Goal: Transaction & Acquisition: Download file/media

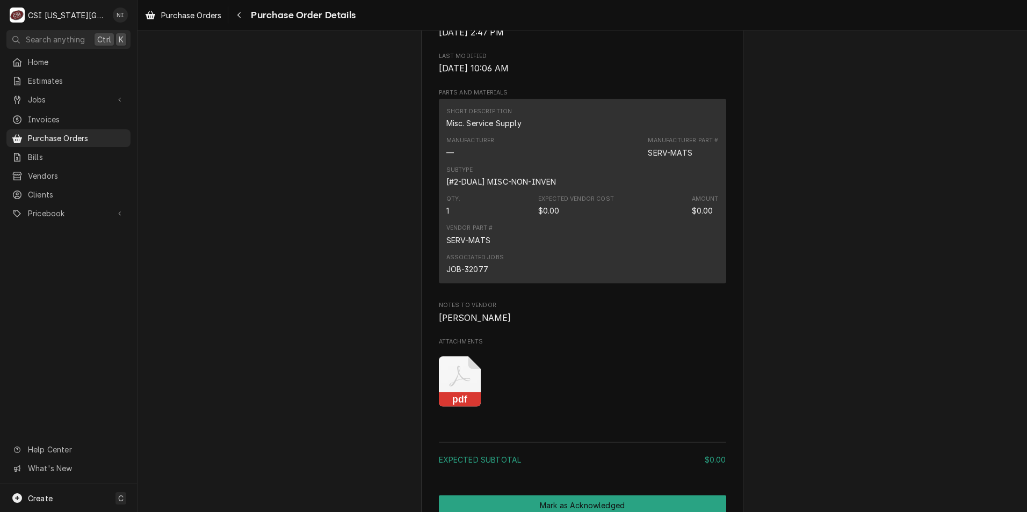
scroll to position [752, 0]
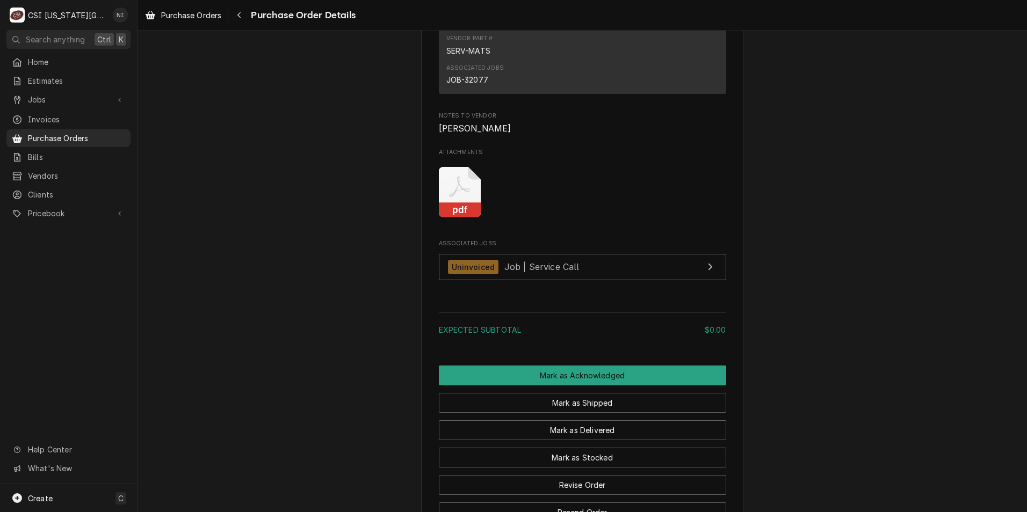
click at [458, 218] on rect "Attachments" at bounding box center [460, 210] width 42 height 15
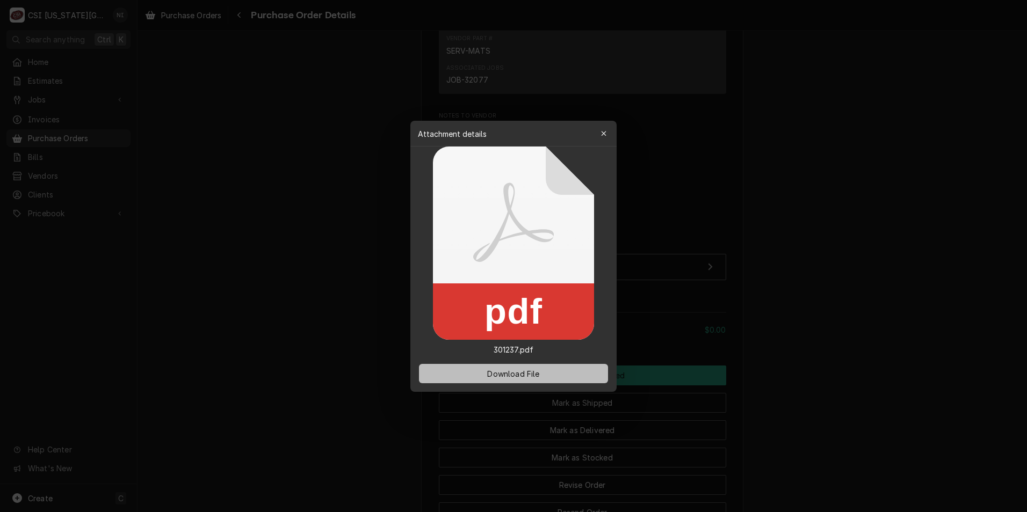
click at [496, 371] on span "Download File" at bounding box center [513, 373] width 56 height 11
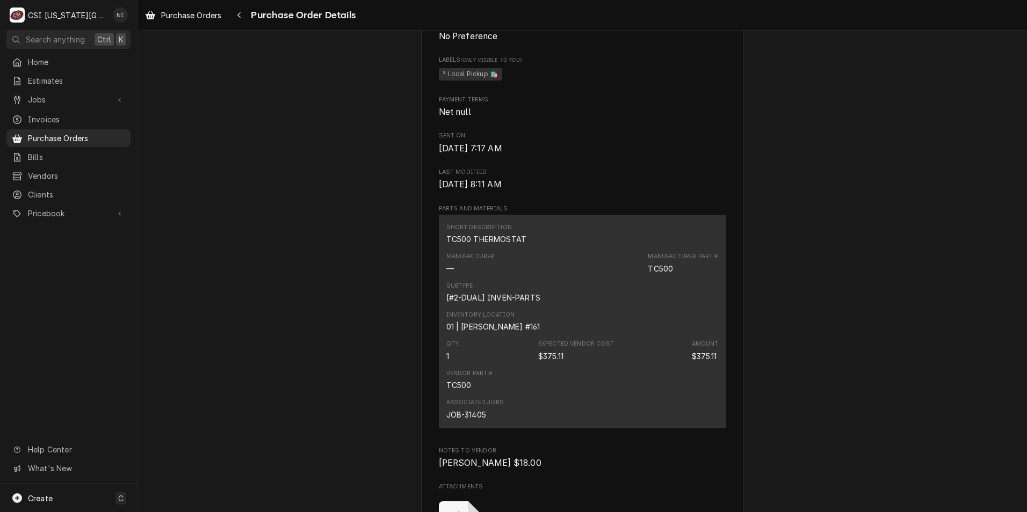
scroll to position [645, 0]
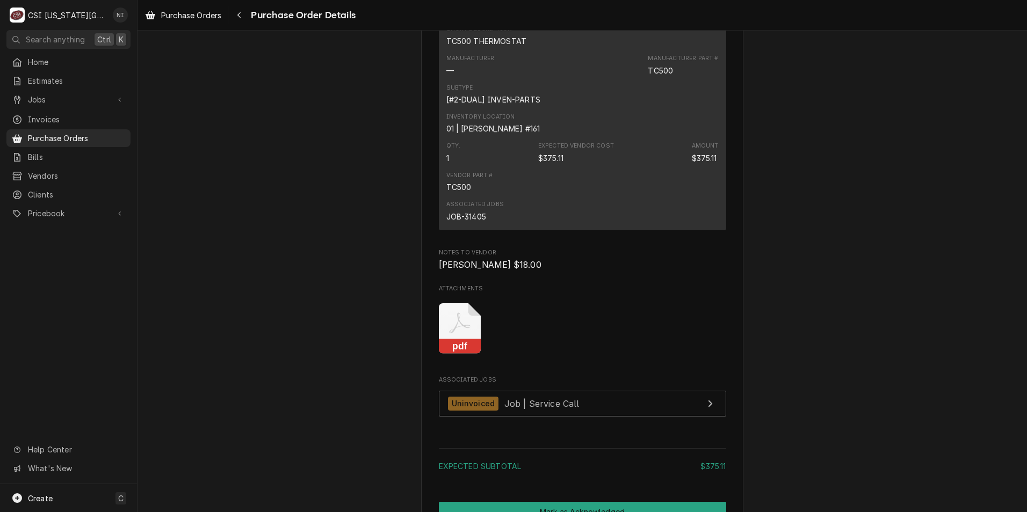
click at [465, 355] on icon "Attachments" at bounding box center [460, 328] width 42 height 51
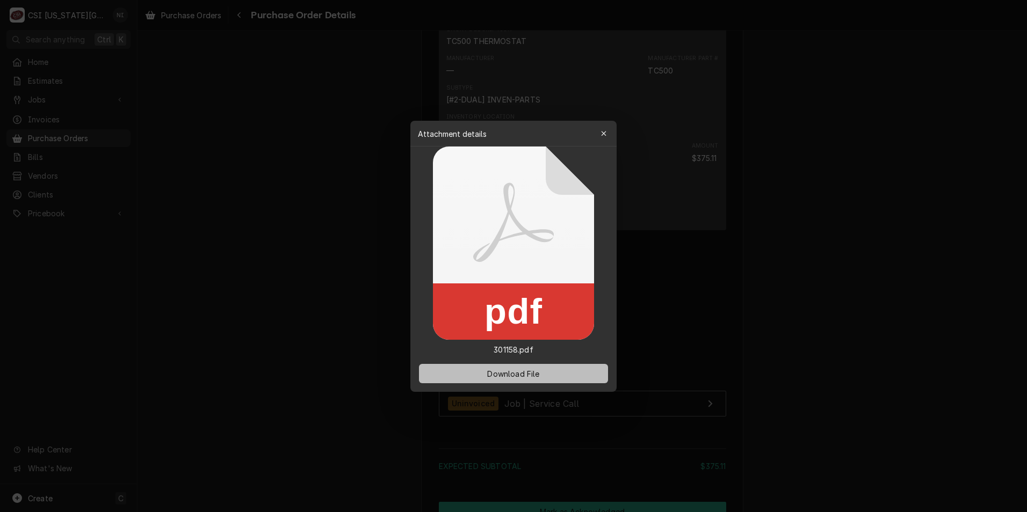
click at [489, 373] on span "Download File" at bounding box center [513, 373] width 56 height 11
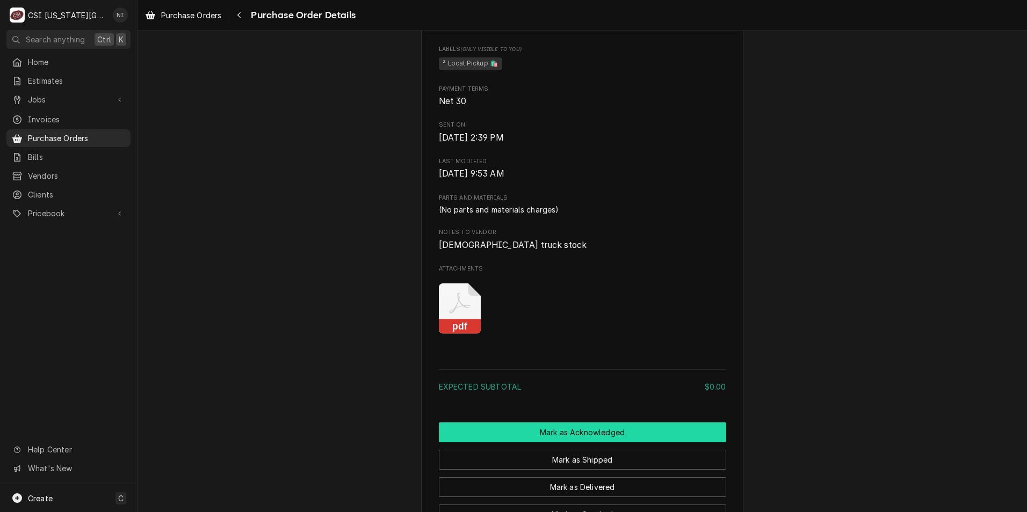
scroll to position [645, 0]
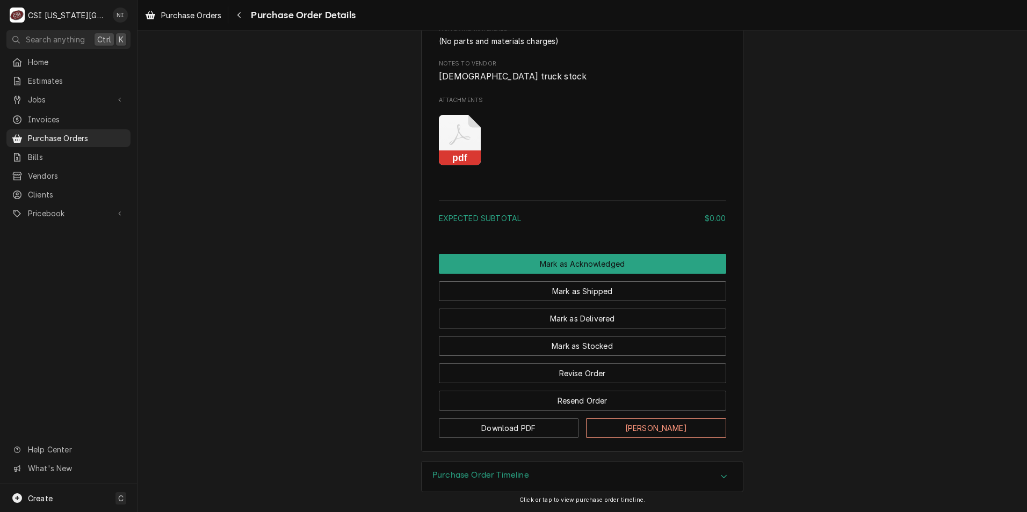
click at [459, 166] on icon "Attachments" at bounding box center [460, 140] width 42 height 51
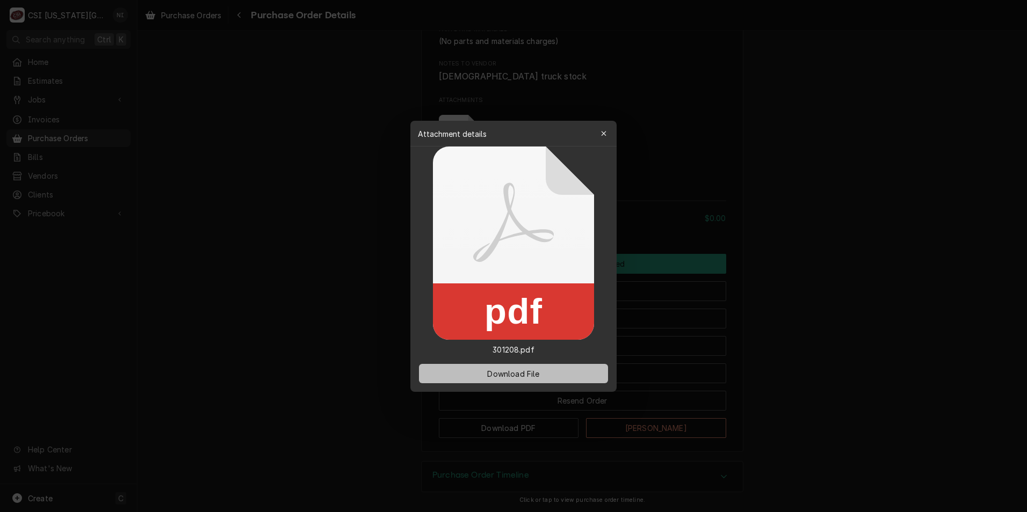
click at [504, 375] on span "Download File" at bounding box center [513, 373] width 56 height 11
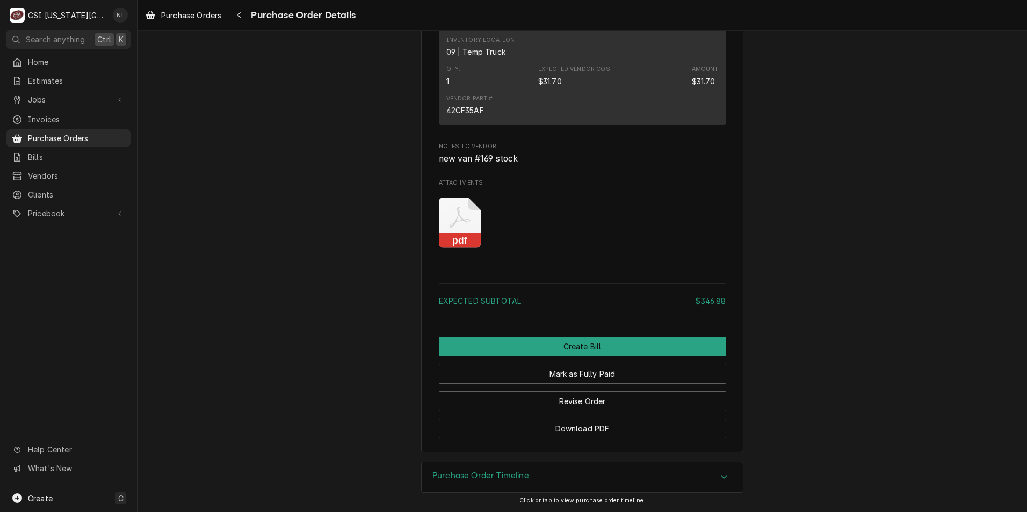
scroll to position [2202, 0]
click at [468, 249] on icon "Attachments" at bounding box center [460, 223] width 42 height 51
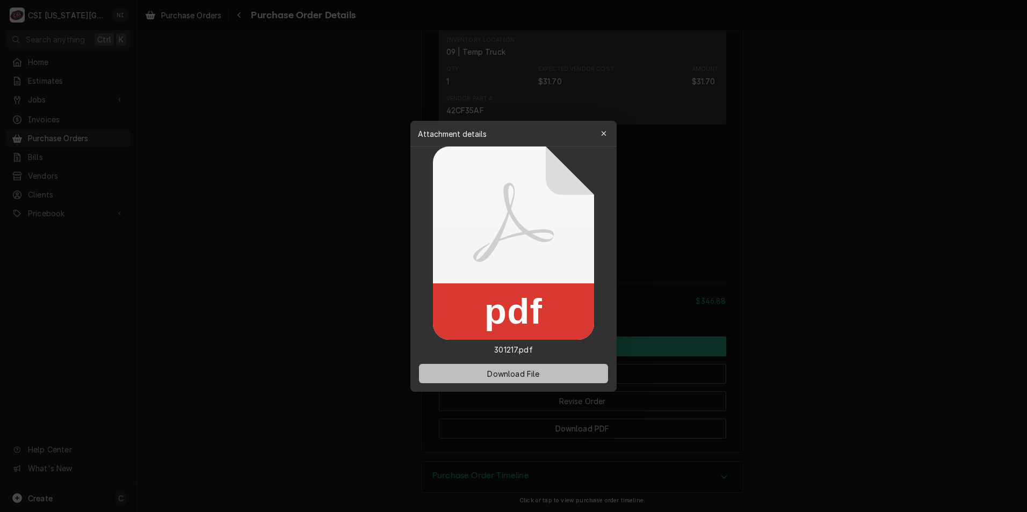
click at [513, 367] on button "Download File" at bounding box center [513, 373] width 189 height 19
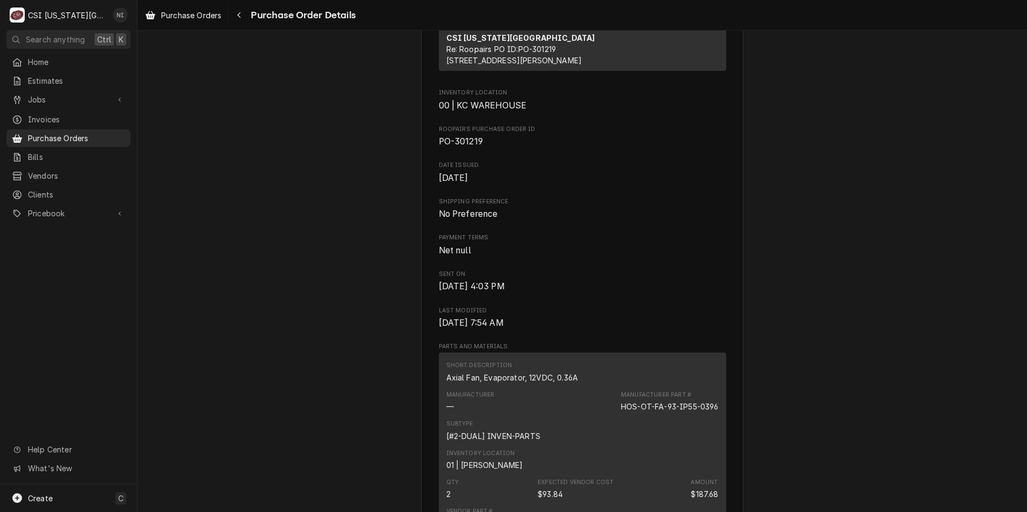
scroll to position [537, 0]
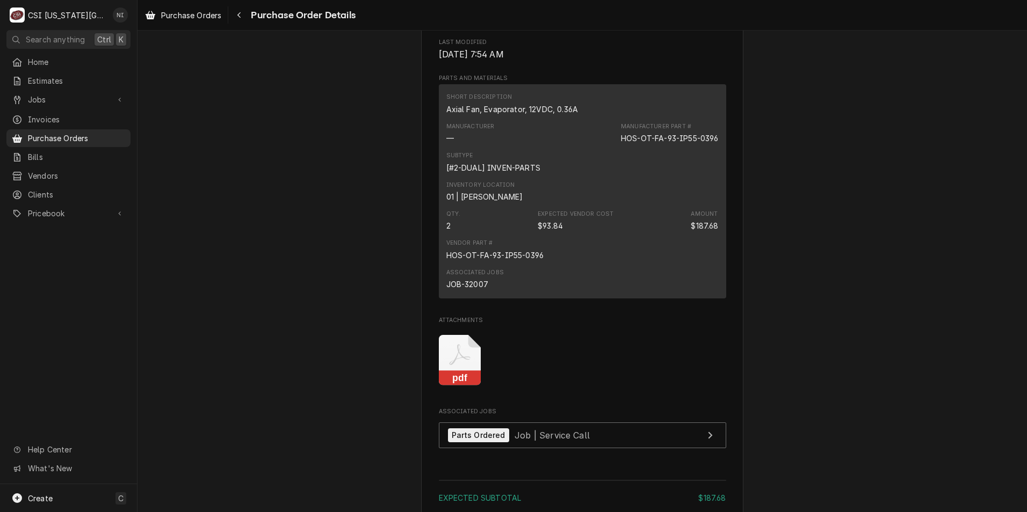
click at [460, 366] on icon "Attachments" at bounding box center [459, 355] width 21 height 21
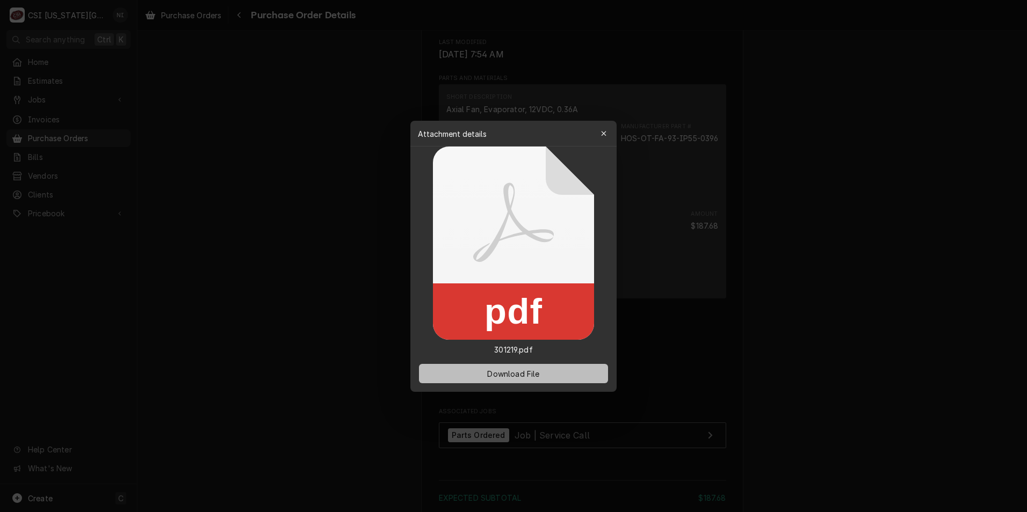
click at [499, 374] on span "Download File" at bounding box center [513, 373] width 56 height 11
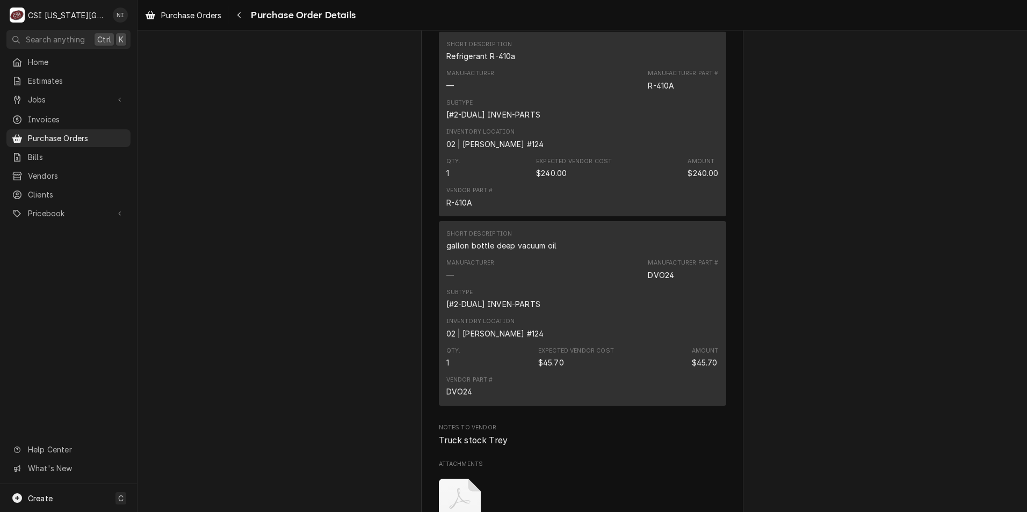
scroll to position [5043, 0]
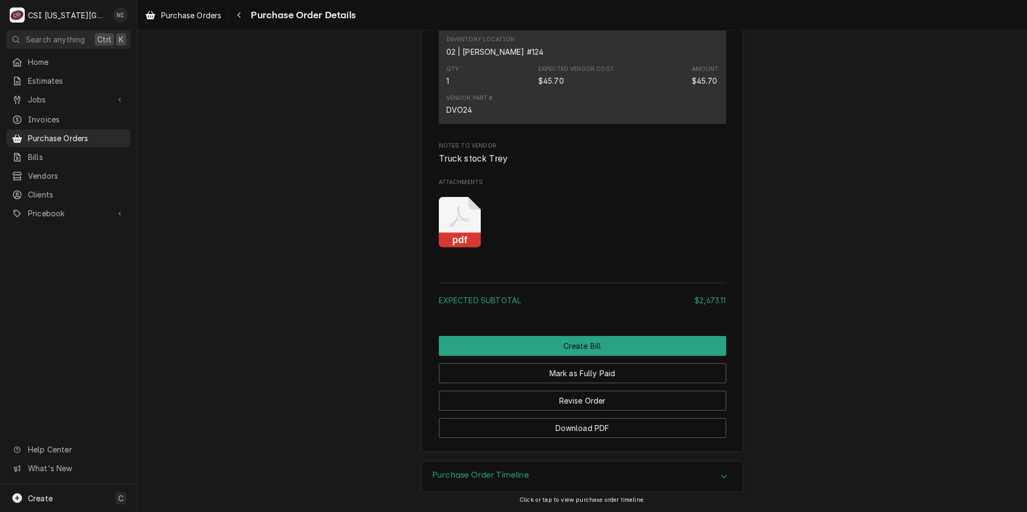
click at [454, 221] on icon "Attachments" at bounding box center [460, 222] width 42 height 51
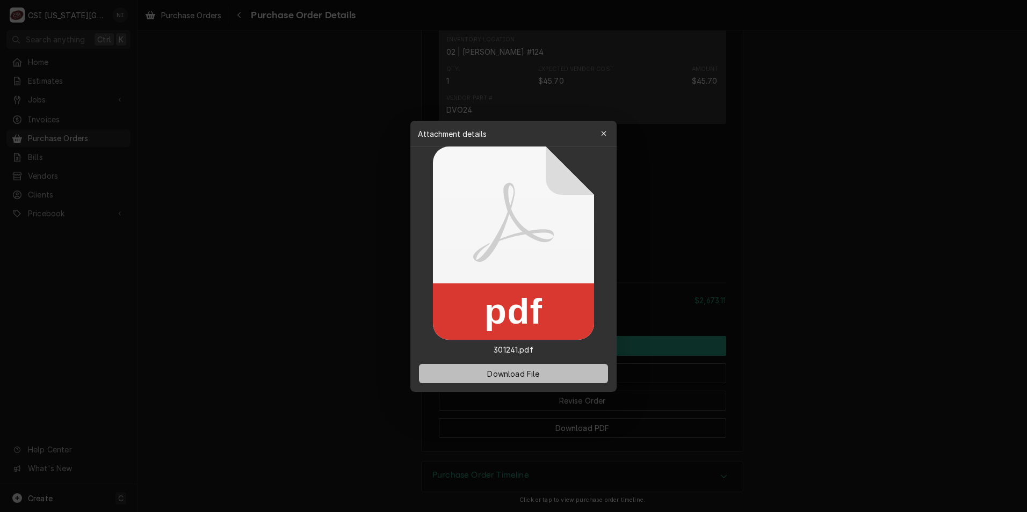
drag, startPoint x: 517, startPoint y: 367, endPoint x: 509, endPoint y: 369, distance: 8.2
click at [517, 368] on button "Download File" at bounding box center [513, 373] width 189 height 19
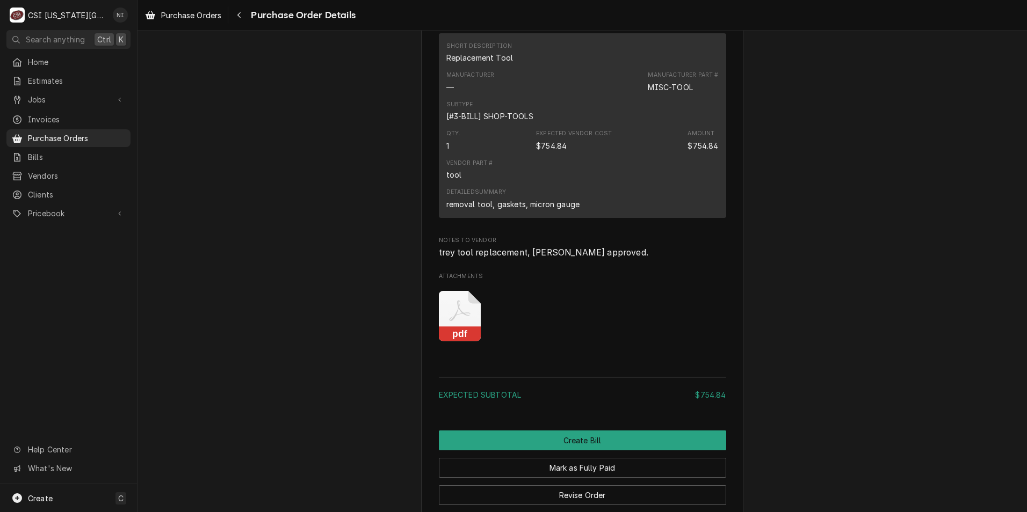
scroll to position [806, 0]
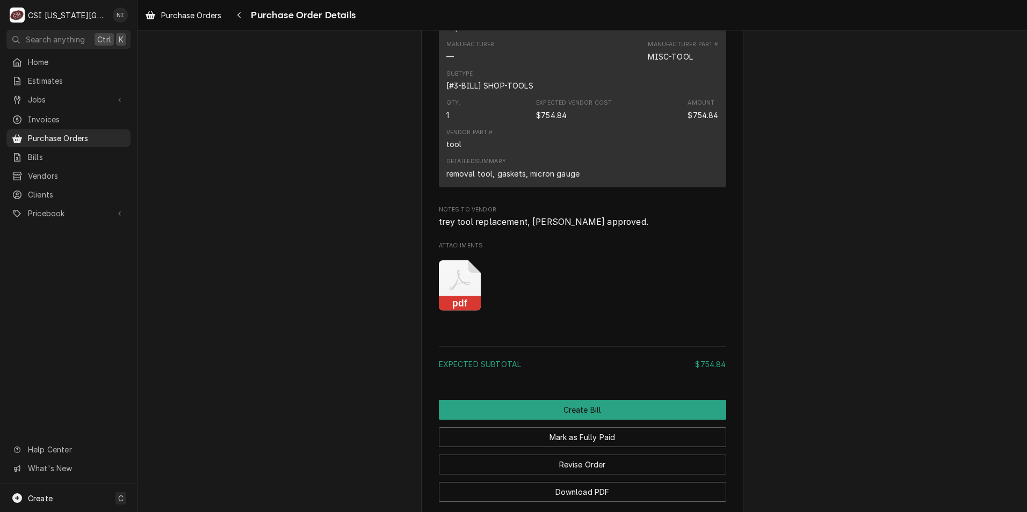
click at [455, 312] on icon "Attachments" at bounding box center [460, 286] width 42 height 51
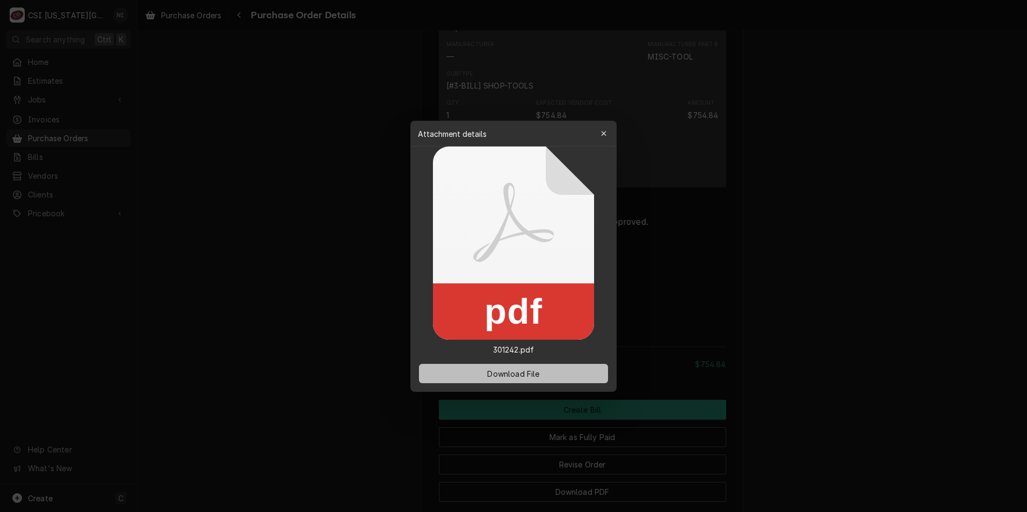
click at [534, 367] on button "Download File" at bounding box center [513, 373] width 189 height 19
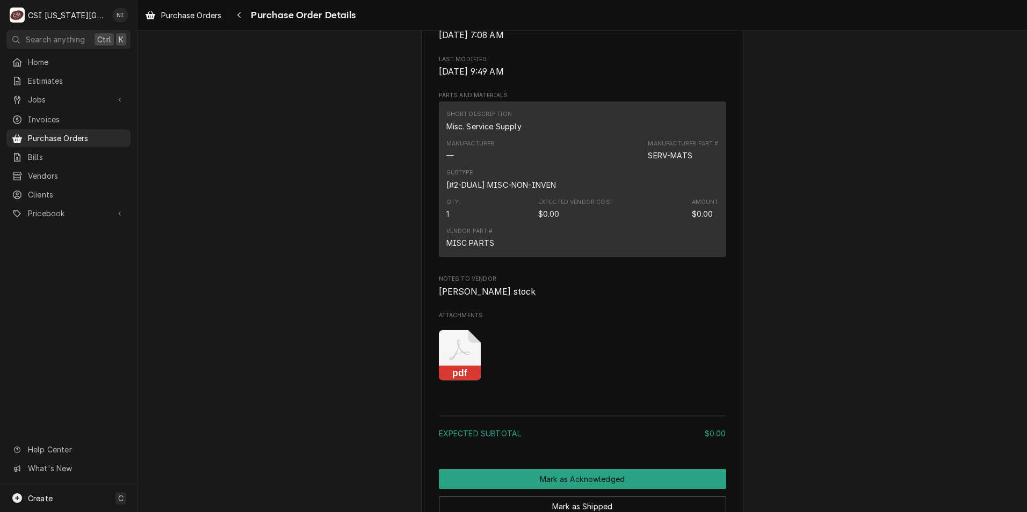
scroll to position [780, 0]
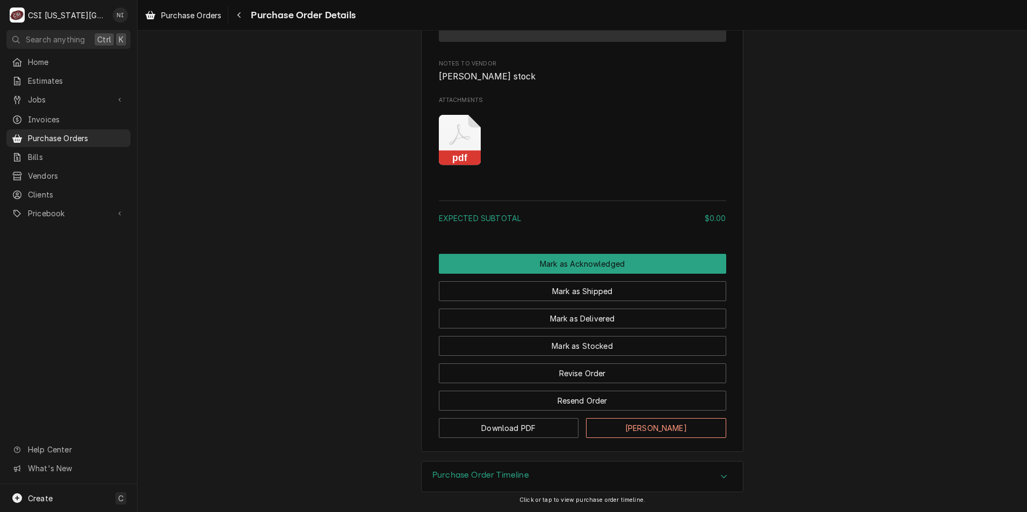
click at [459, 143] on icon "Attachments" at bounding box center [460, 140] width 42 height 51
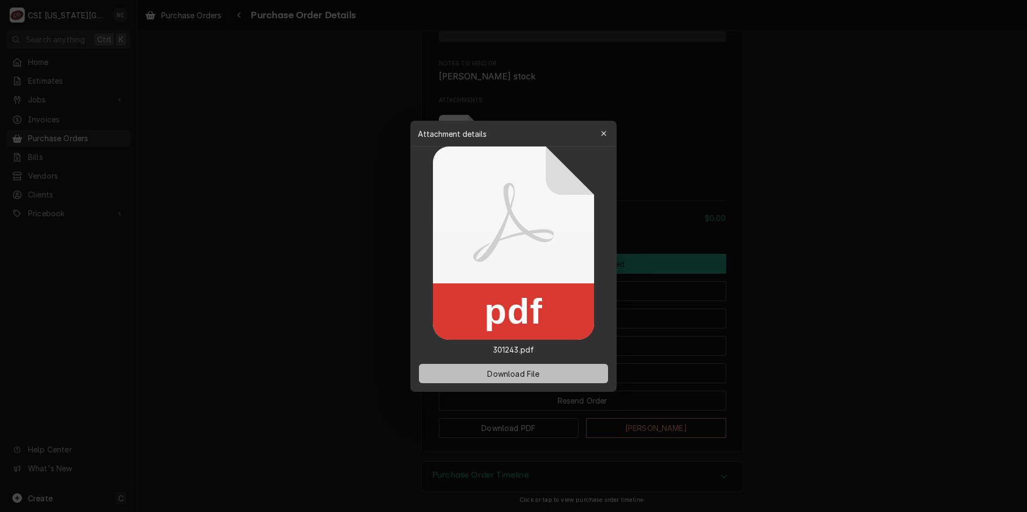
click at [498, 380] on button "Download File" at bounding box center [513, 373] width 189 height 19
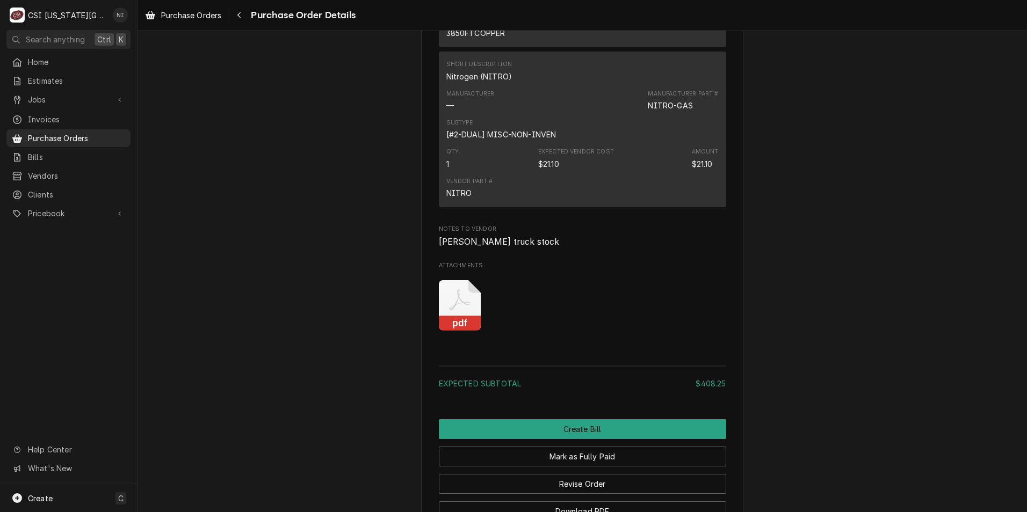
scroll to position [1525, 0]
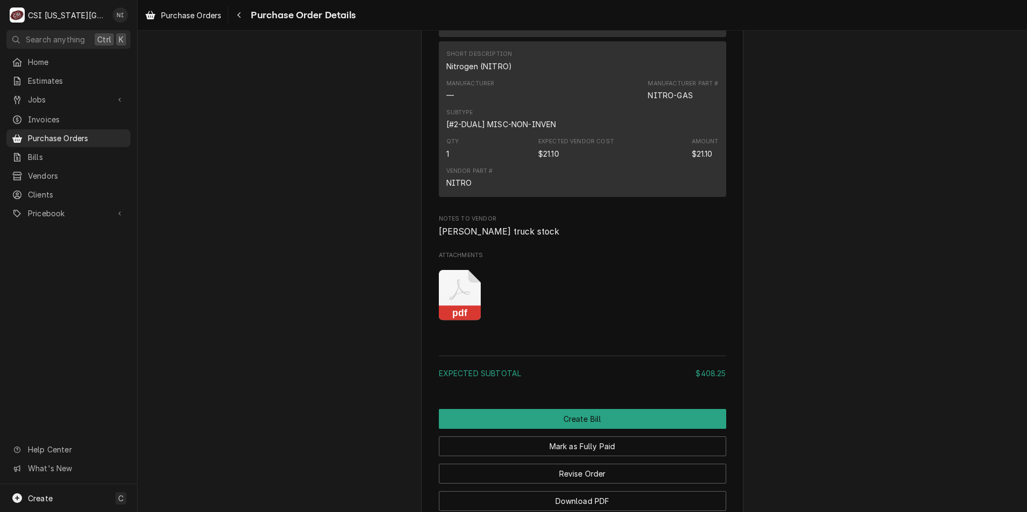
click at [461, 321] on icon "pdf" at bounding box center [460, 295] width 42 height 51
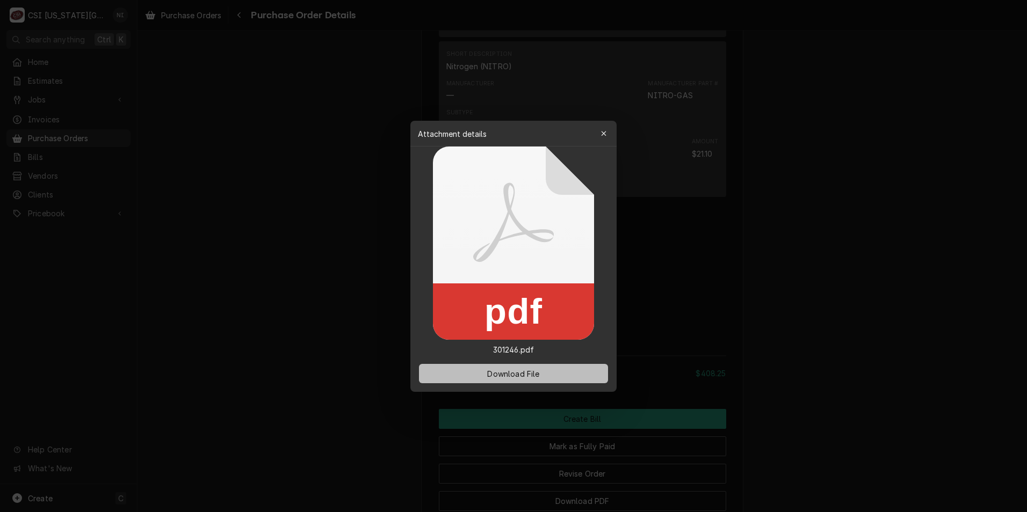
click at [527, 378] on span "Download File" at bounding box center [513, 373] width 56 height 11
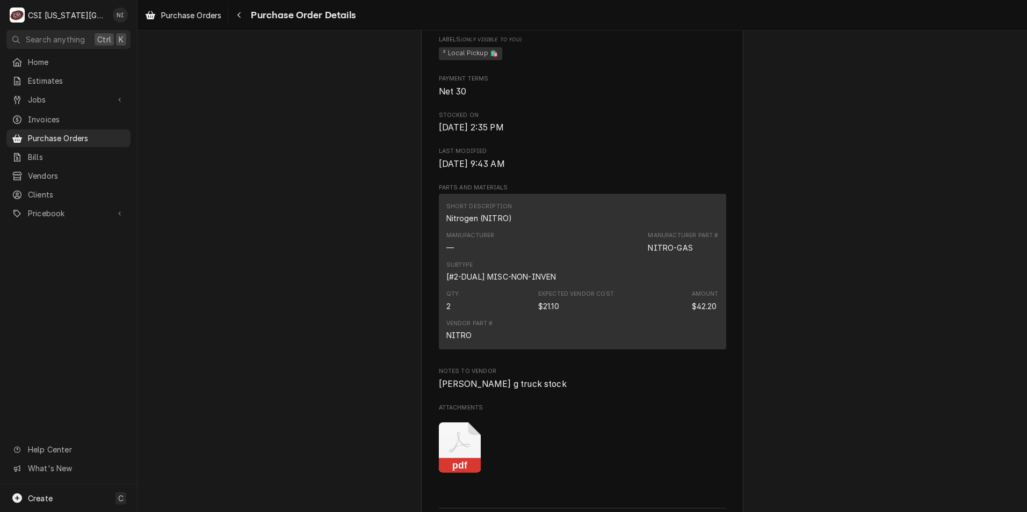
scroll to position [698, 0]
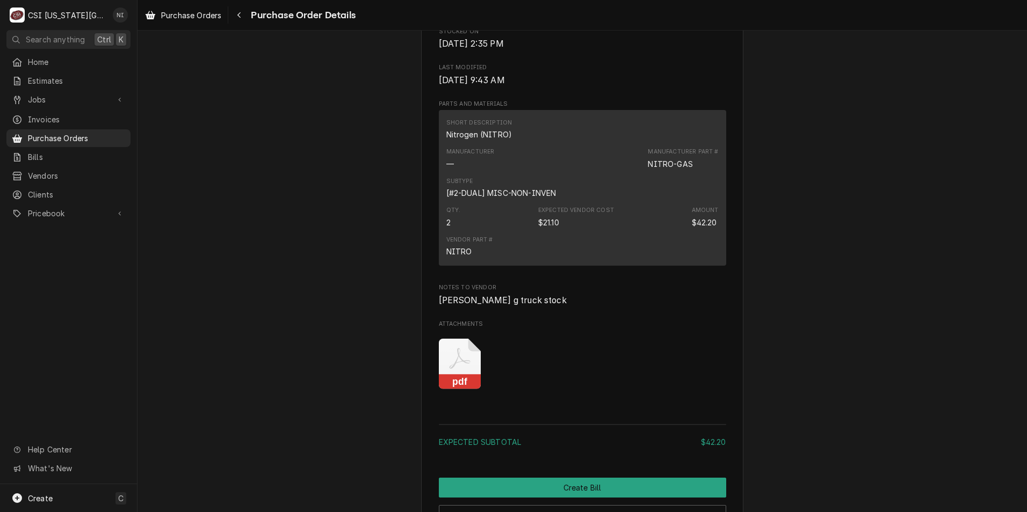
click at [449, 390] on icon "Attachments" at bounding box center [460, 364] width 42 height 51
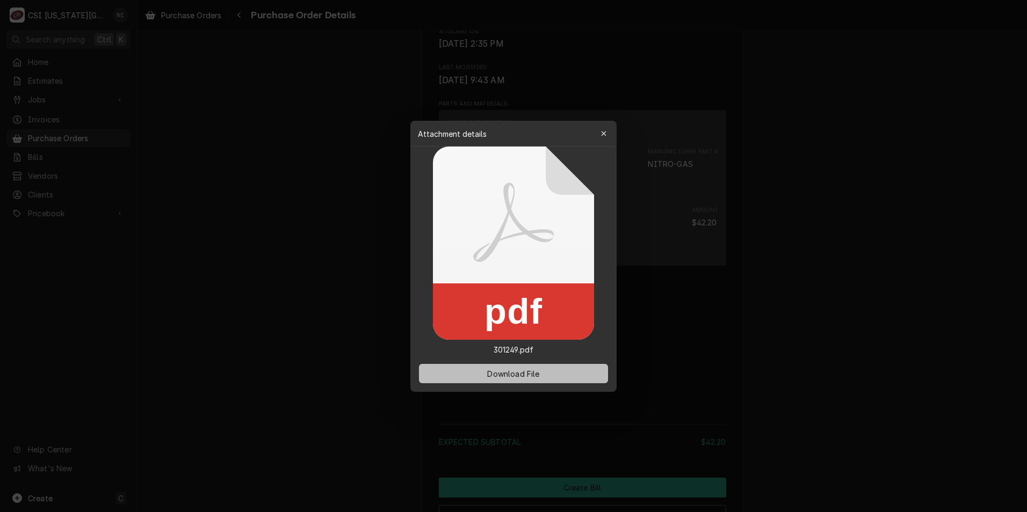
click at [497, 376] on span "Download File" at bounding box center [513, 373] width 56 height 11
click at [479, 375] on button "Download File" at bounding box center [513, 373] width 189 height 19
click at [608, 136] on div "button" at bounding box center [603, 133] width 11 height 11
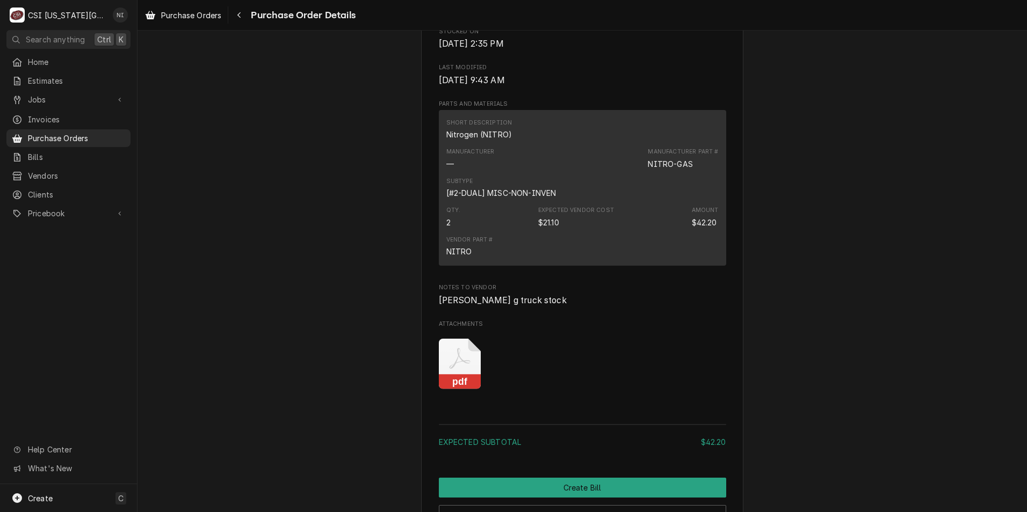
click at [455, 390] on icon "Attachments" at bounding box center [460, 364] width 42 height 51
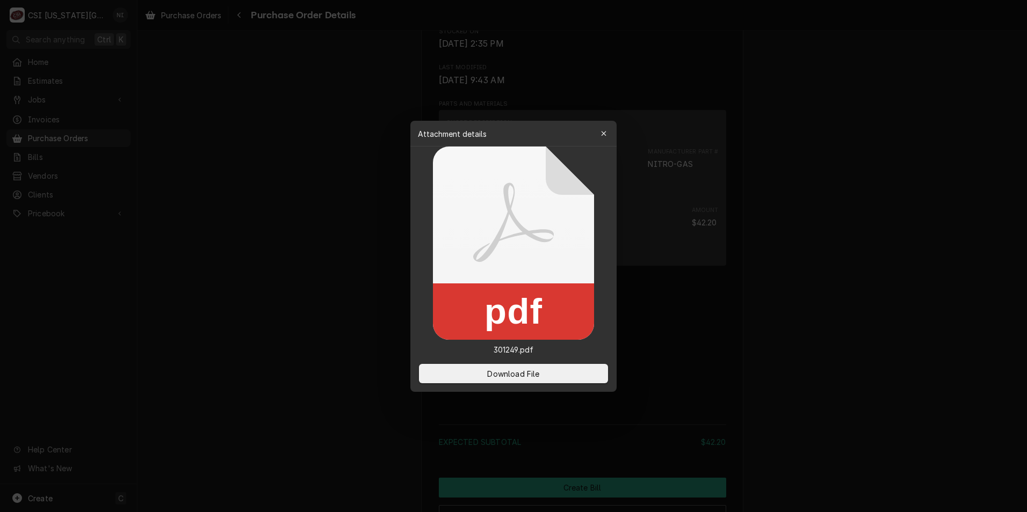
click at [501, 386] on div "Download File" at bounding box center [513, 374] width 206 height 37
click at [506, 375] on span "Download File" at bounding box center [513, 373] width 56 height 11
drag, startPoint x: 504, startPoint y: 369, endPoint x: 511, endPoint y: 367, distance: 7.3
click at [505, 369] on span "Download File" at bounding box center [513, 373] width 56 height 11
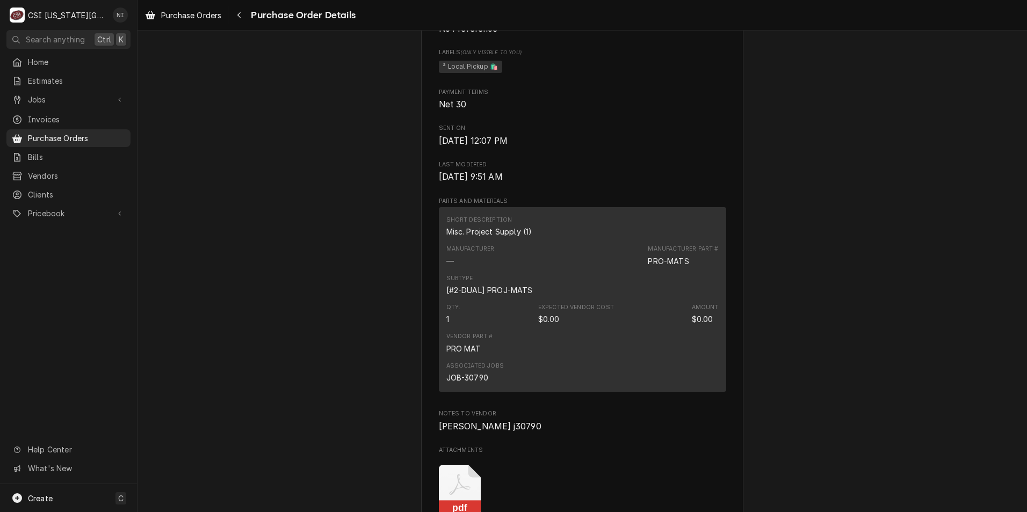
scroll to position [645, 0]
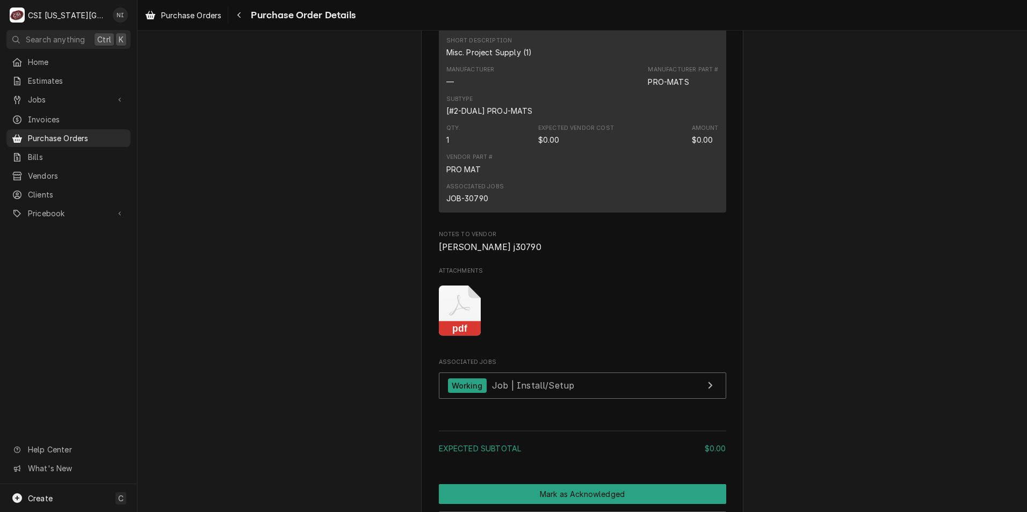
click at [467, 337] on icon "Attachments" at bounding box center [460, 311] width 42 height 51
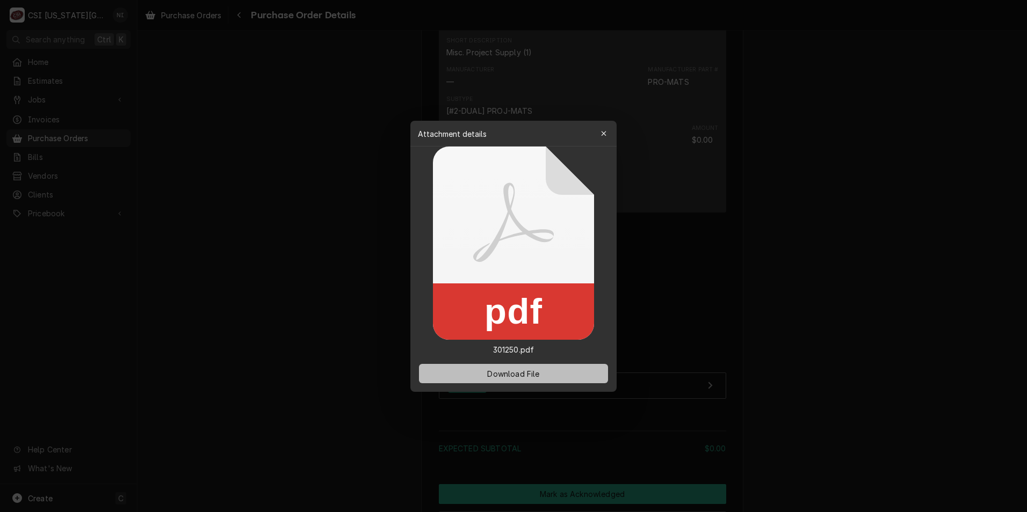
click at [482, 372] on button "Download File" at bounding box center [513, 373] width 189 height 19
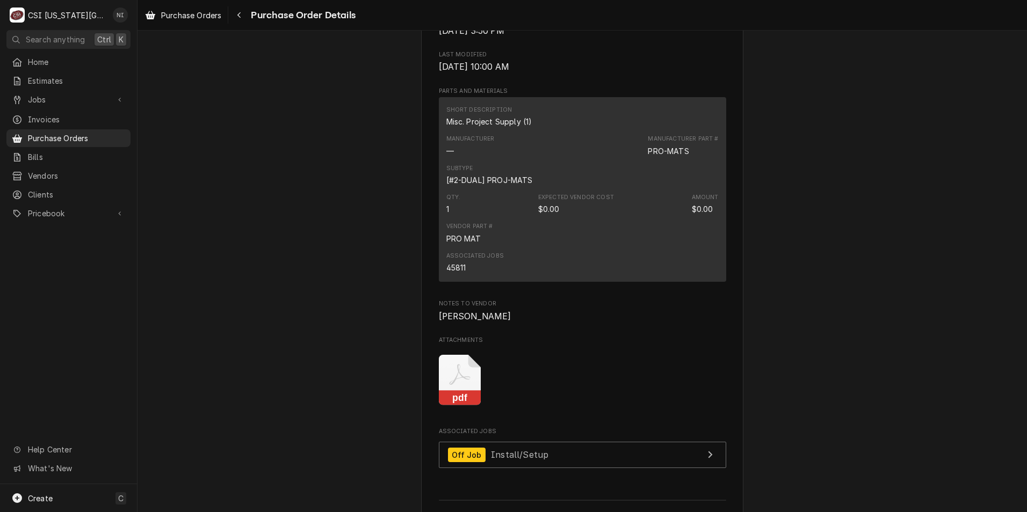
scroll to position [591, 0]
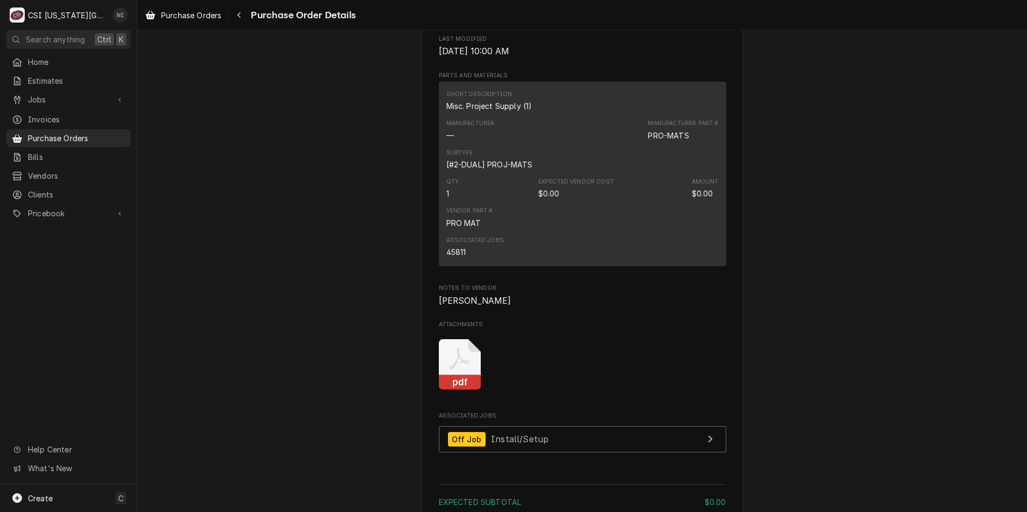
click at [462, 390] on icon "Attachments" at bounding box center [460, 364] width 42 height 51
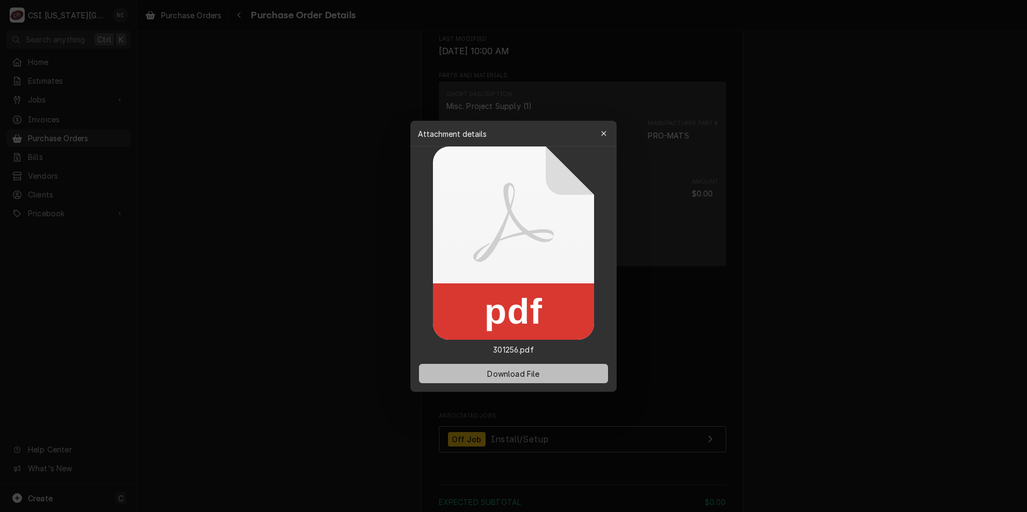
click at [529, 372] on span "Download File" at bounding box center [513, 373] width 56 height 11
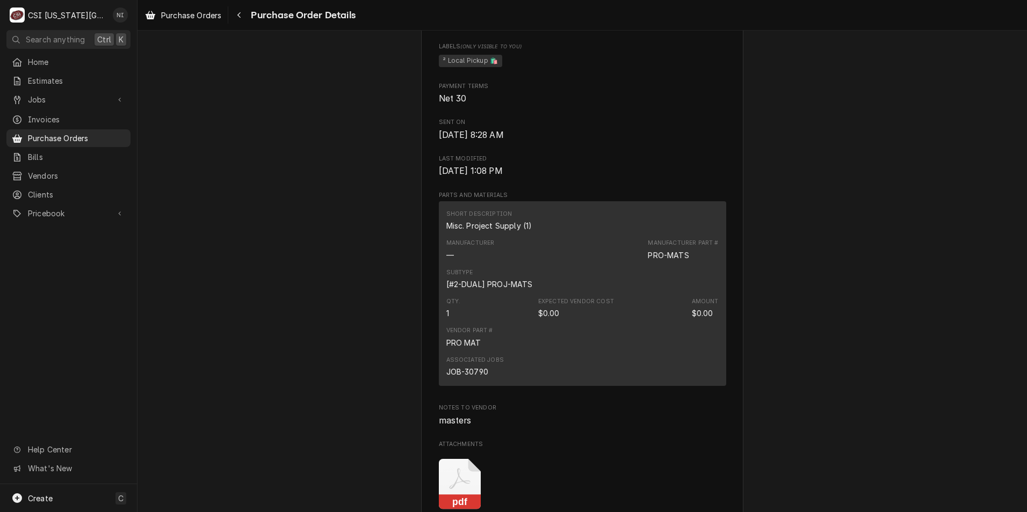
scroll to position [806, 0]
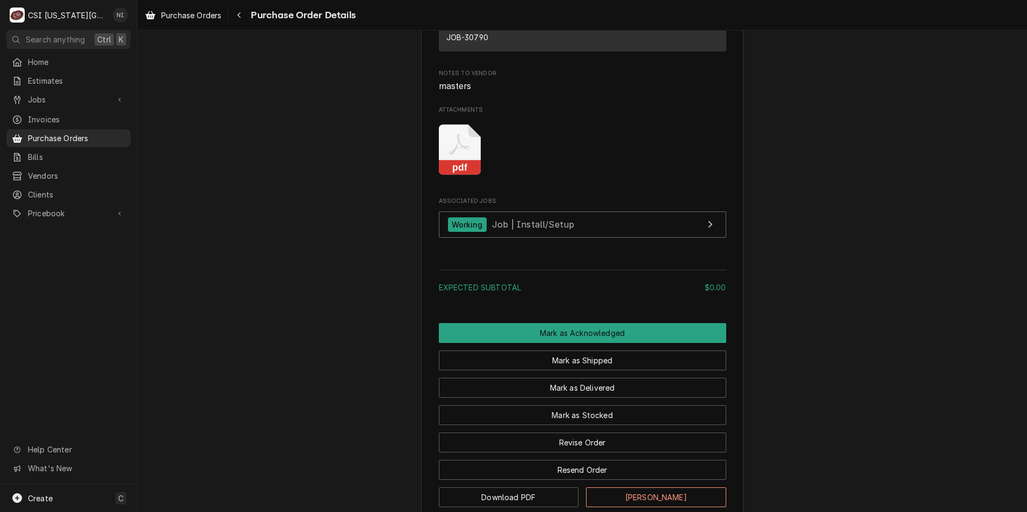
click at [444, 169] on icon "Attachments" at bounding box center [460, 150] width 42 height 51
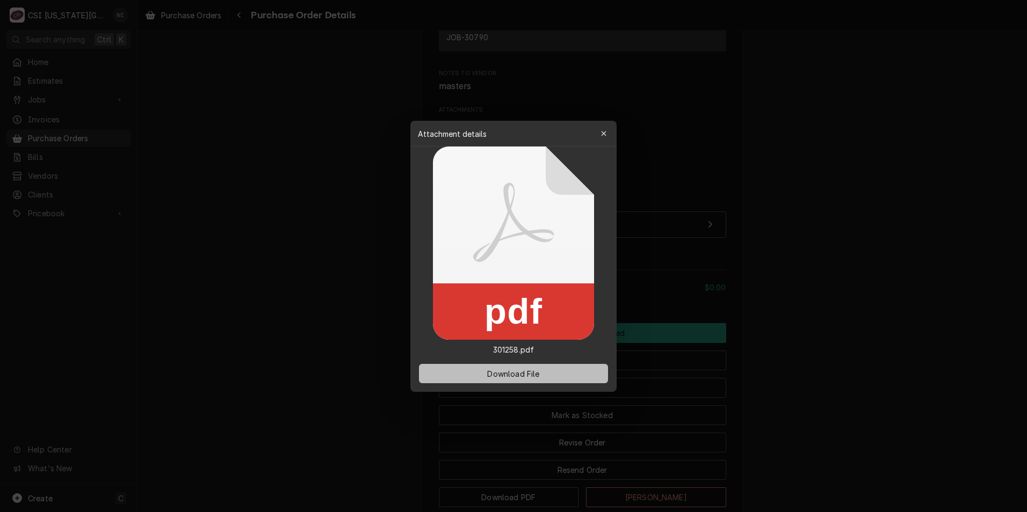
click at [510, 366] on button "Download File" at bounding box center [513, 373] width 189 height 19
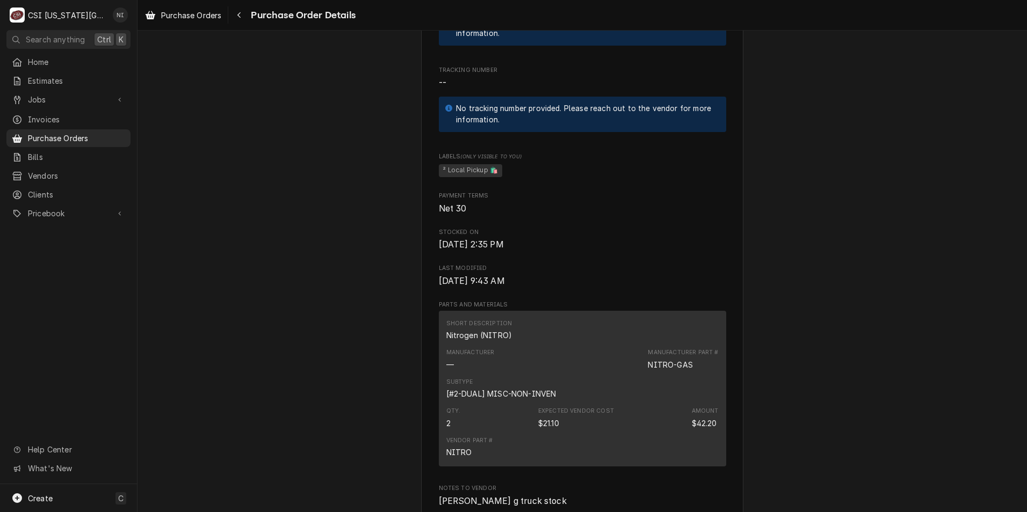
scroll to position [806, 0]
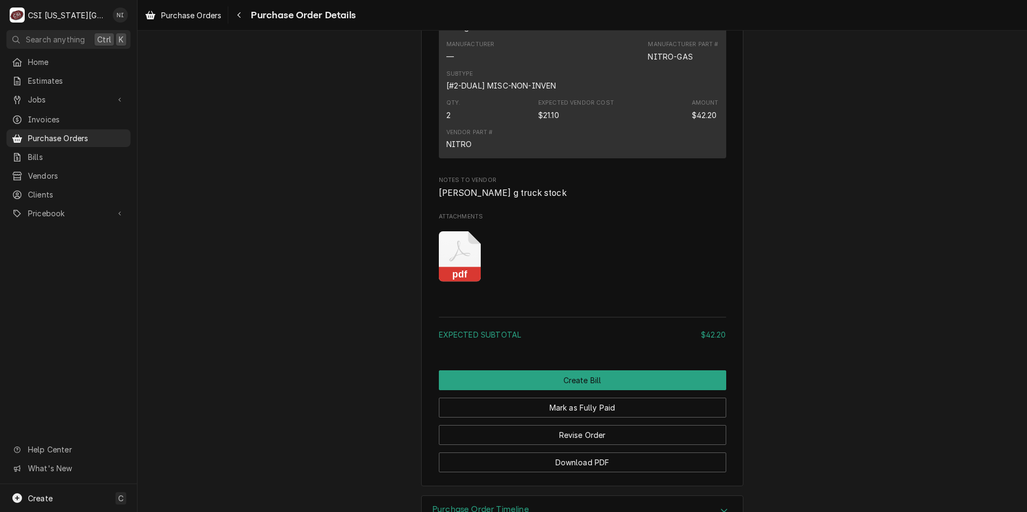
click at [462, 283] on icon "Attachments" at bounding box center [460, 257] width 42 height 51
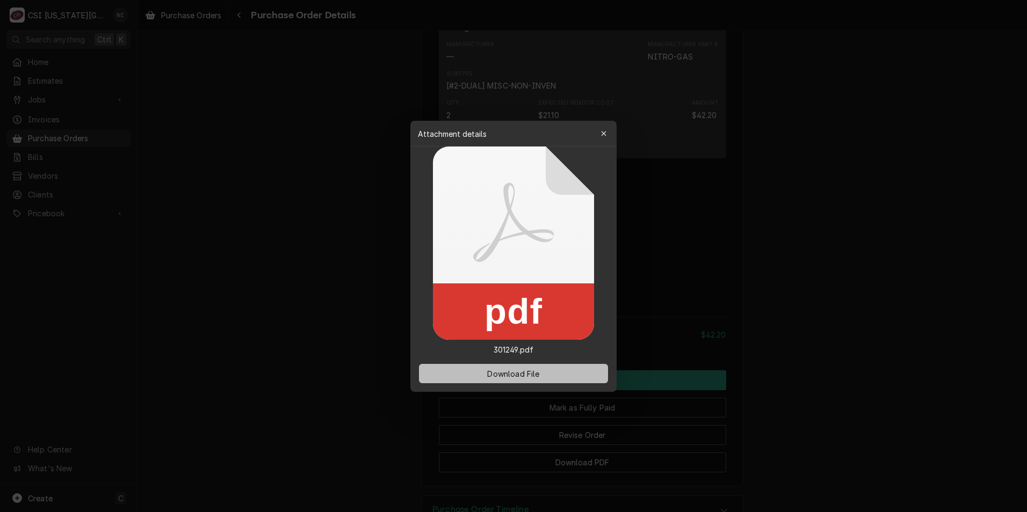
click at [531, 378] on span "Download File" at bounding box center [513, 373] width 56 height 11
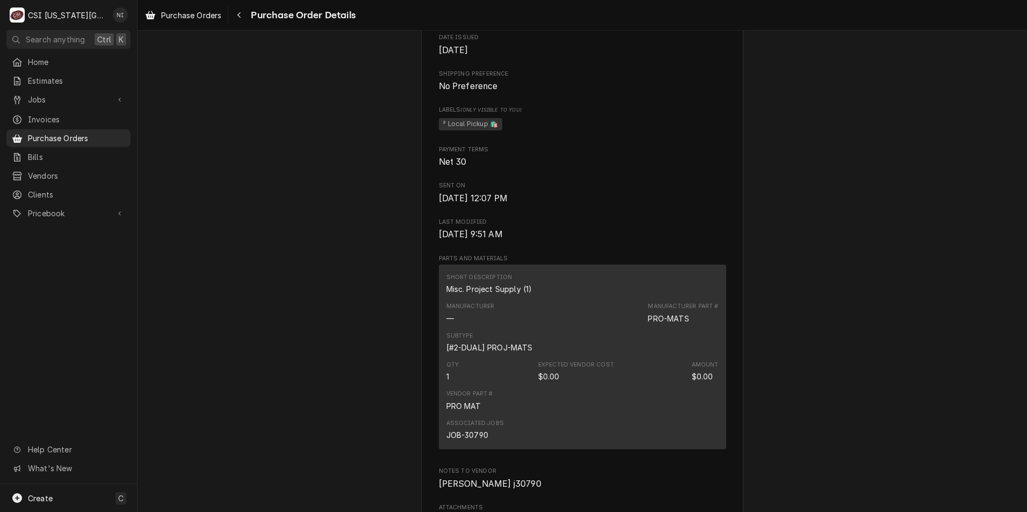
scroll to position [645, 0]
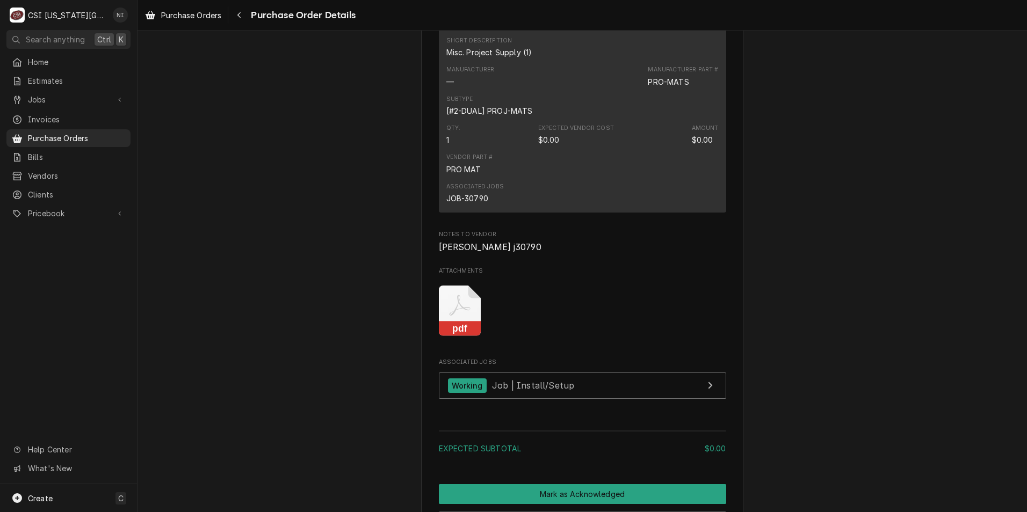
click at [459, 337] on icon "Attachments" at bounding box center [460, 311] width 42 height 51
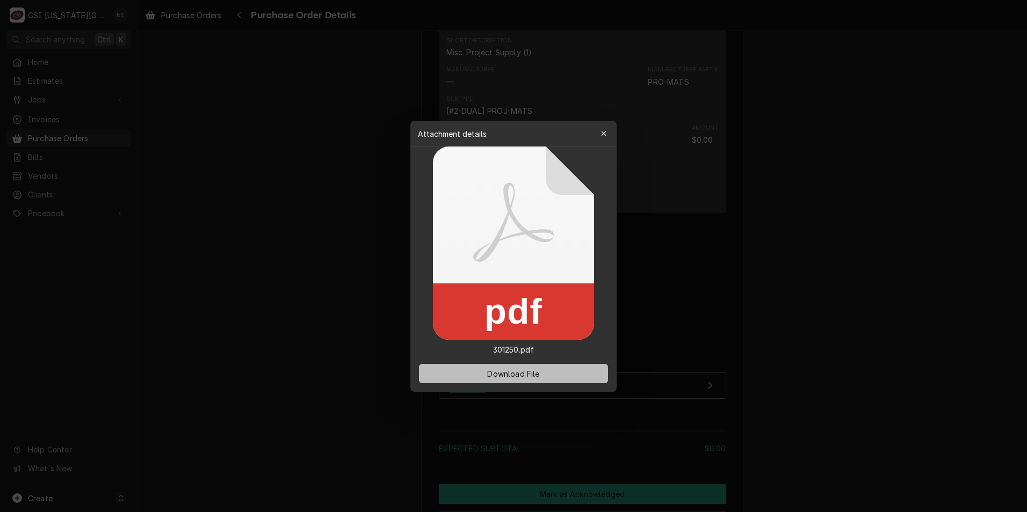
click at [511, 371] on span "Download File" at bounding box center [513, 373] width 56 height 11
drag, startPoint x: 536, startPoint y: 374, endPoint x: 545, endPoint y: 369, distance: 10.3
click at [536, 374] on span "Download File" at bounding box center [513, 373] width 56 height 11
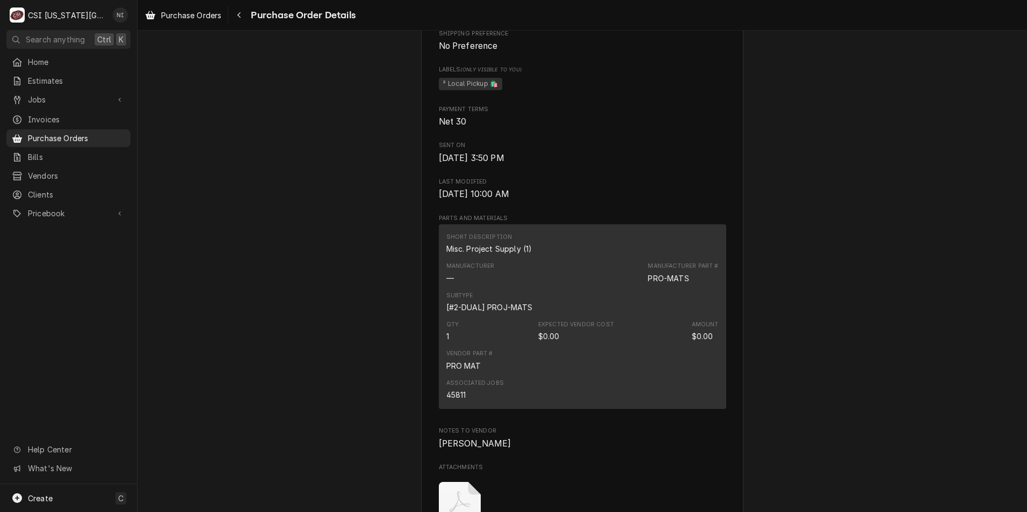
scroll to position [537, 0]
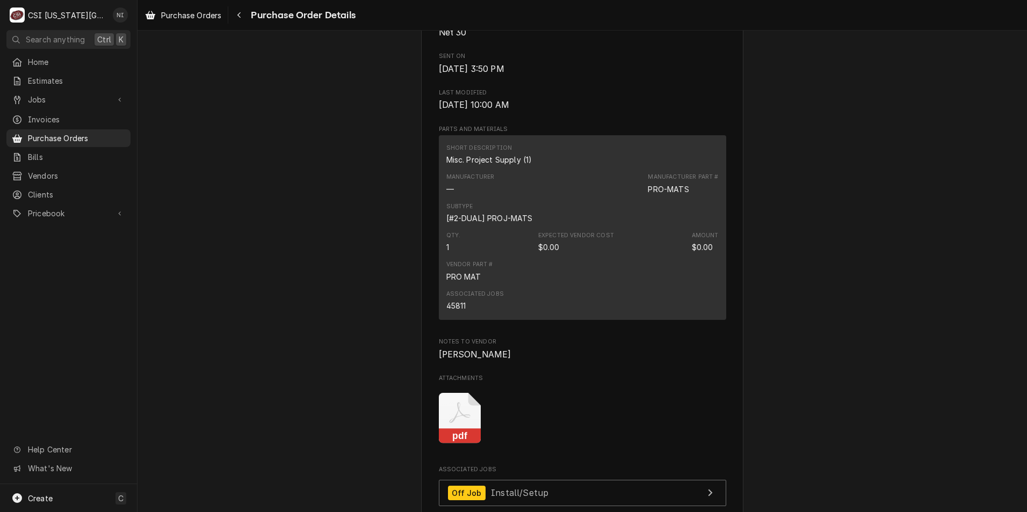
click at [457, 444] on icon "Attachments" at bounding box center [460, 418] width 42 height 51
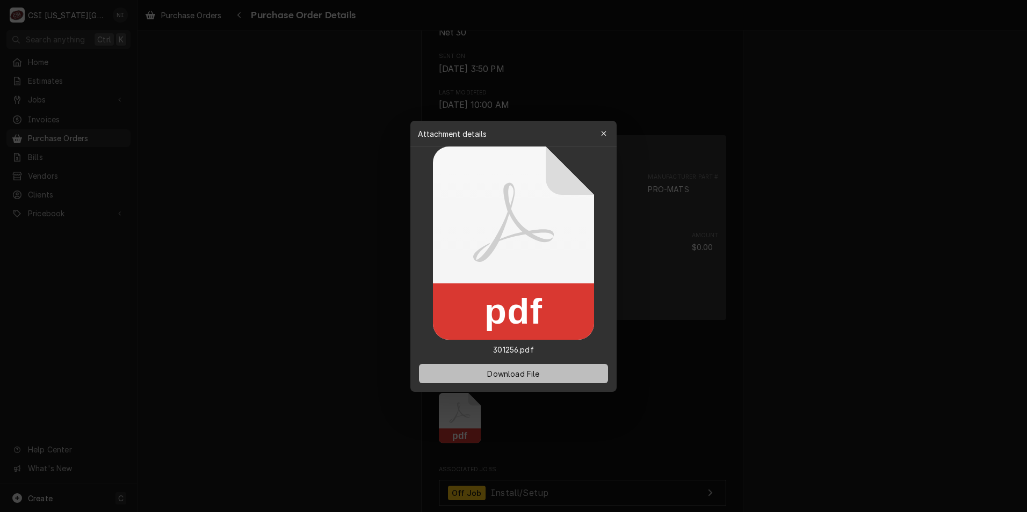
click at [510, 372] on span "Download File" at bounding box center [513, 373] width 56 height 11
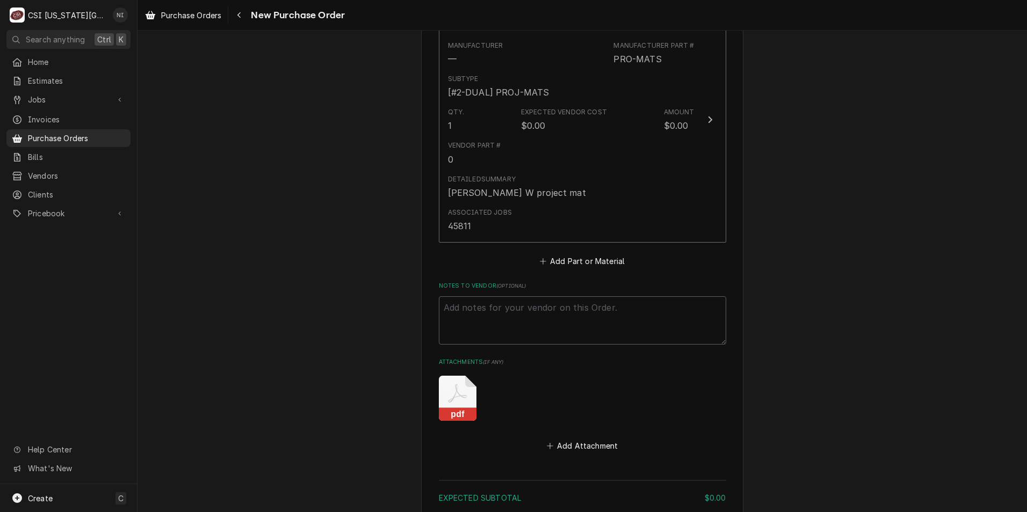
scroll to position [562, 0]
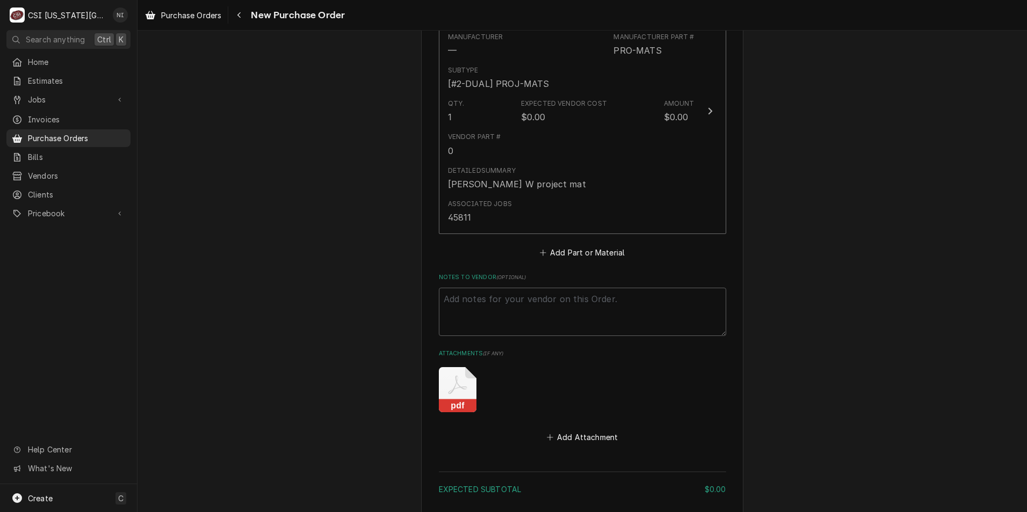
click at [460, 396] on icon "Attachments" at bounding box center [458, 389] width 38 height 45
type textarea "x"
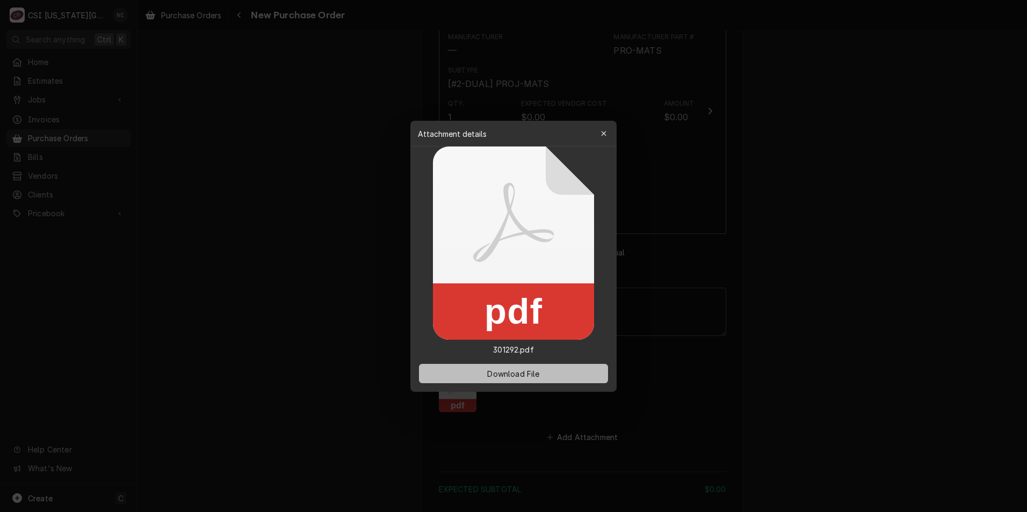
click at [519, 372] on span "Download File" at bounding box center [513, 373] width 56 height 11
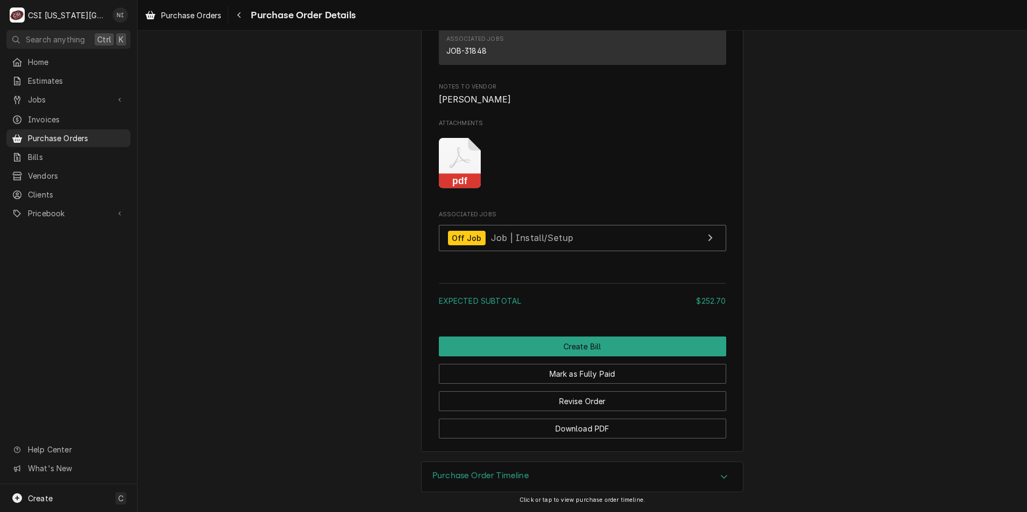
scroll to position [1199, 0]
click at [466, 168] on icon "Attachments" at bounding box center [460, 163] width 42 height 51
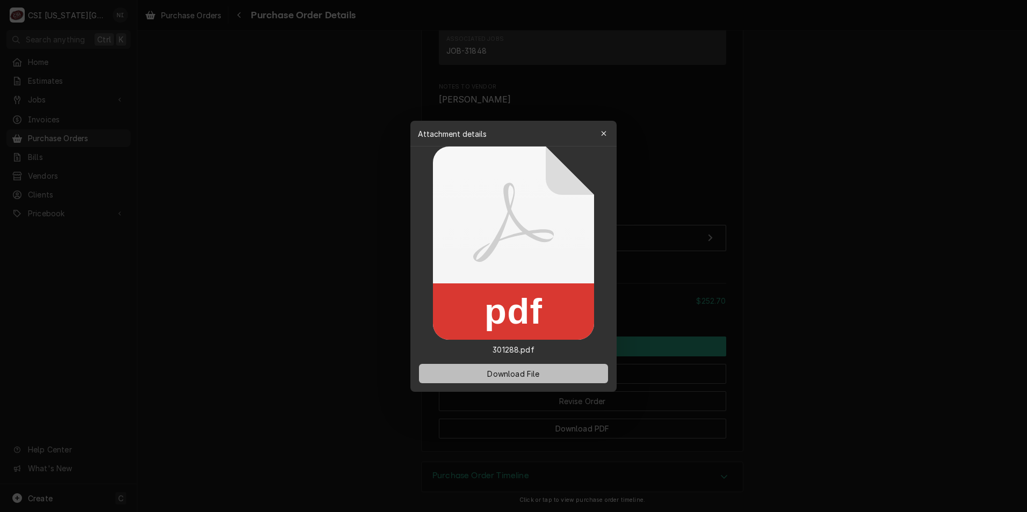
click at [488, 370] on span "Download File" at bounding box center [513, 373] width 56 height 11
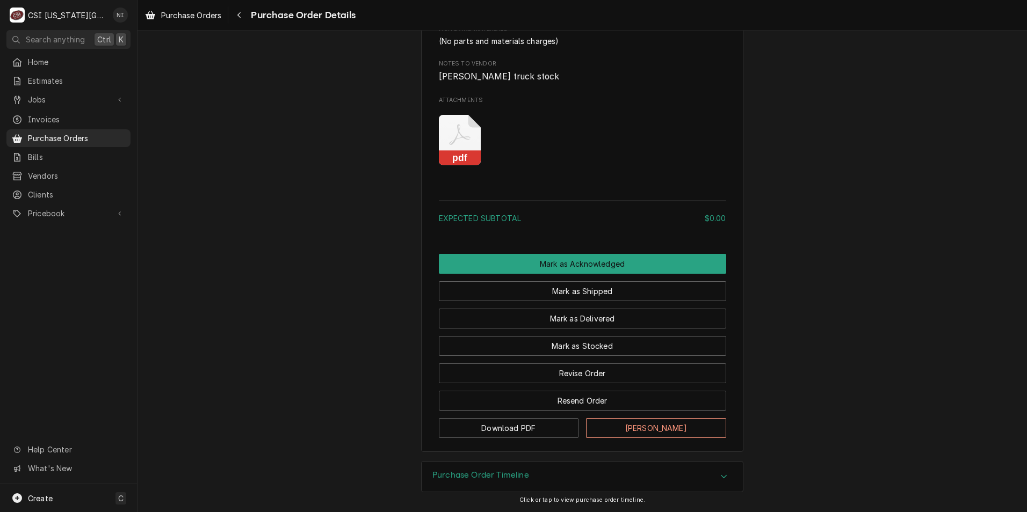
scroll to position [660, 0]
click at [439, 135] on icon "Attachments" at bounding box center [460, 140] width 42 height 51
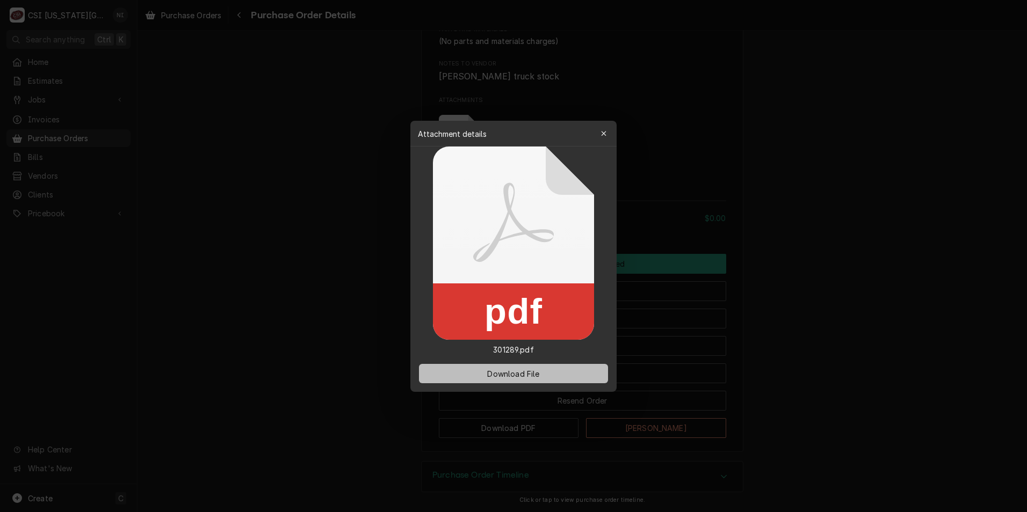
click at [502, 373] on span "Download File" at bounding box center [513, 373] width 56 height 11
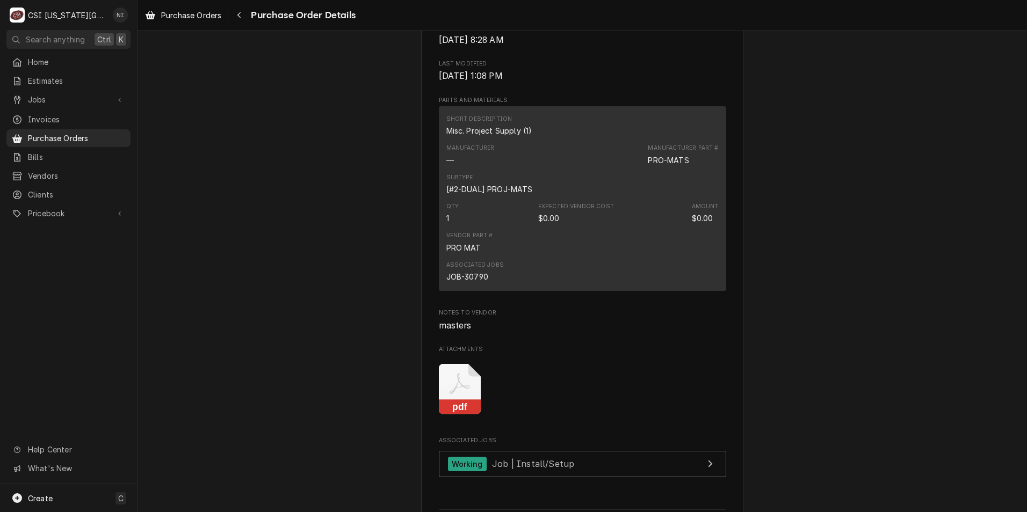
scroll to position [591, 0]
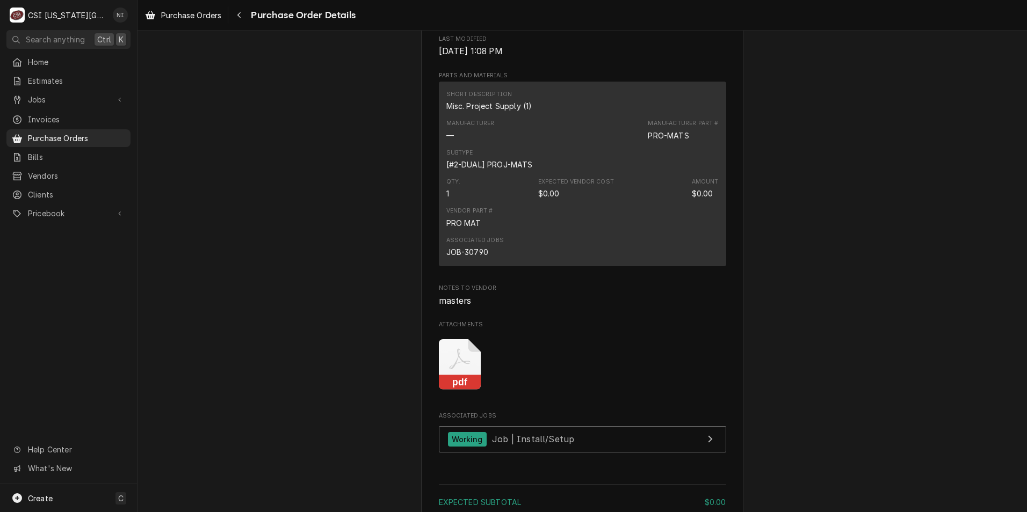
click at [458, 390] on rect "Attachments" at bounding box center [460, 382] width 42 height 15
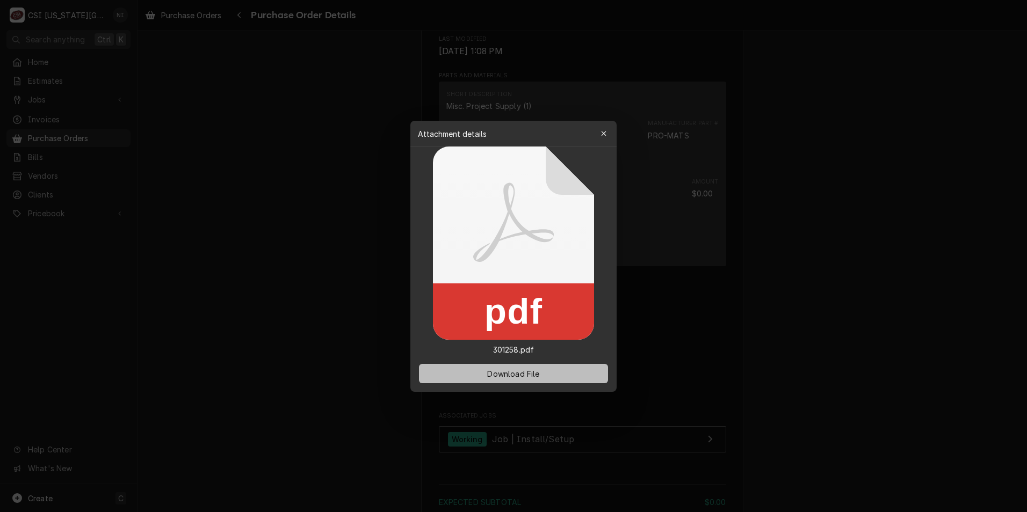
click at [489, 375] on span "Download File" at bounding box center [513, 373] width 56 height 11
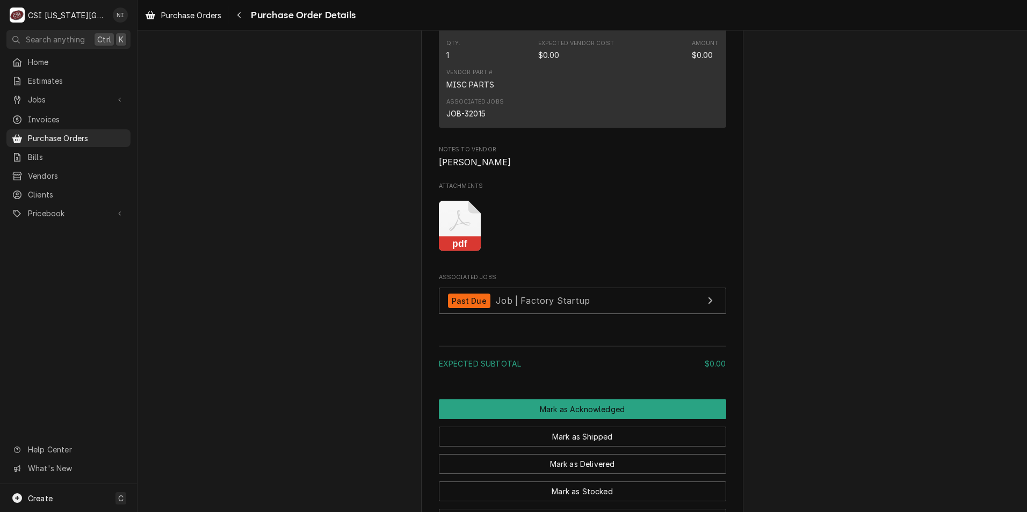
scroll to position [752, 0]
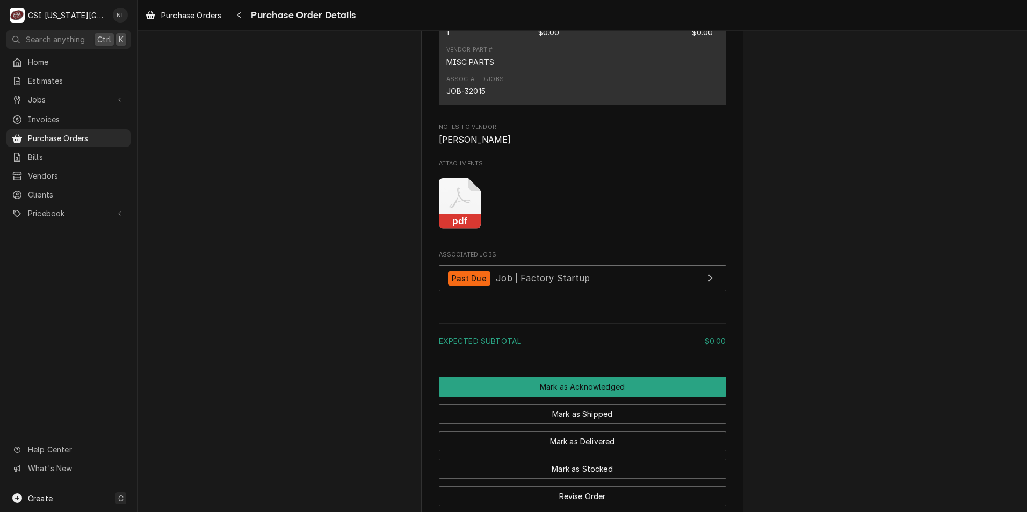
click at [457, 227] on icon "Attachments" at bounding box center [460, 203] width 42 height 51
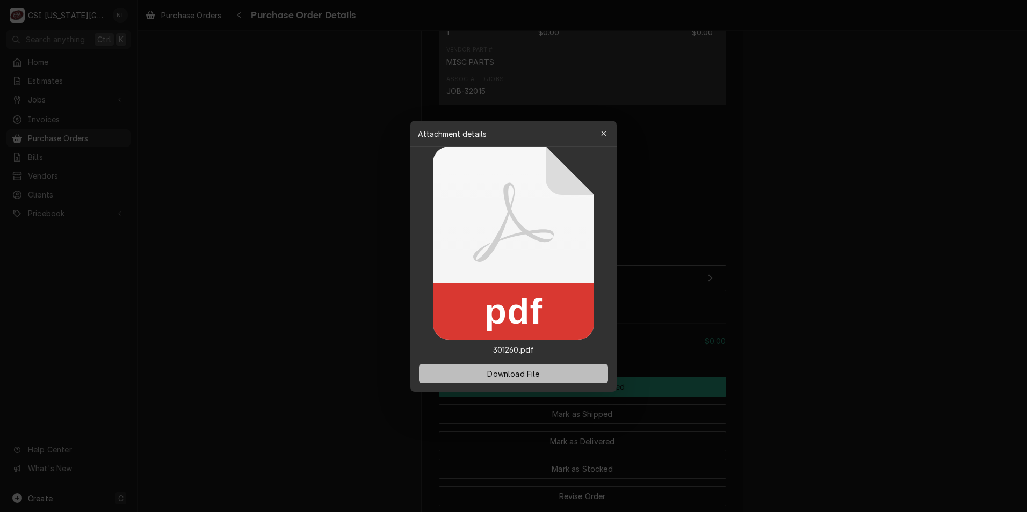
click at [515, 378] on span "Download File" at bounding box center [513, 373] width 56 height 11
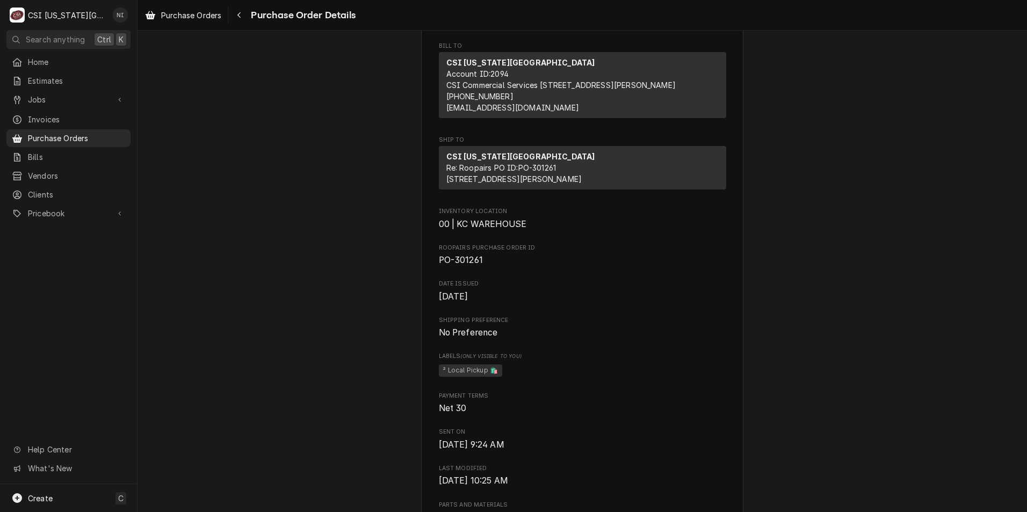
scroll to position [537, 0]
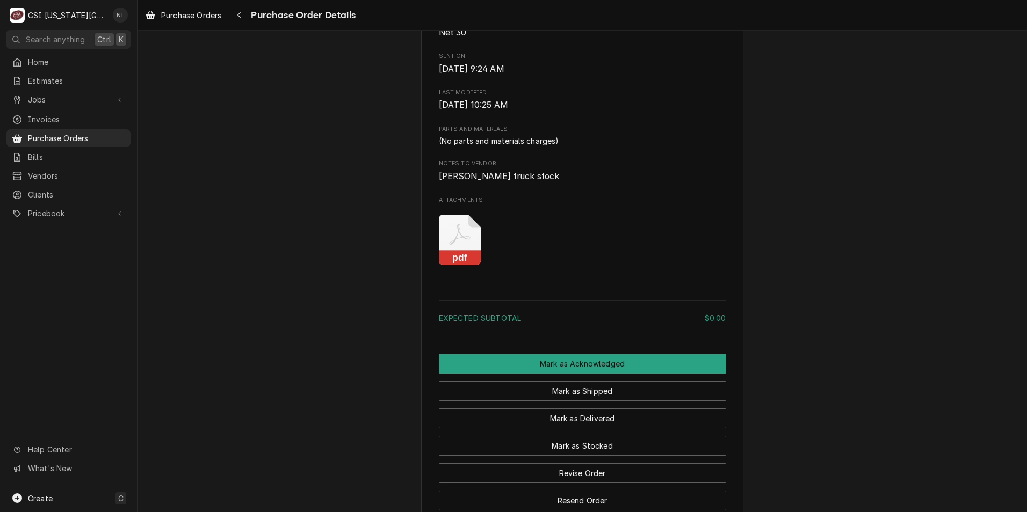
click at [454, 266] on icon "Attachments" at bounding box center [460, 240] width 42 height 51
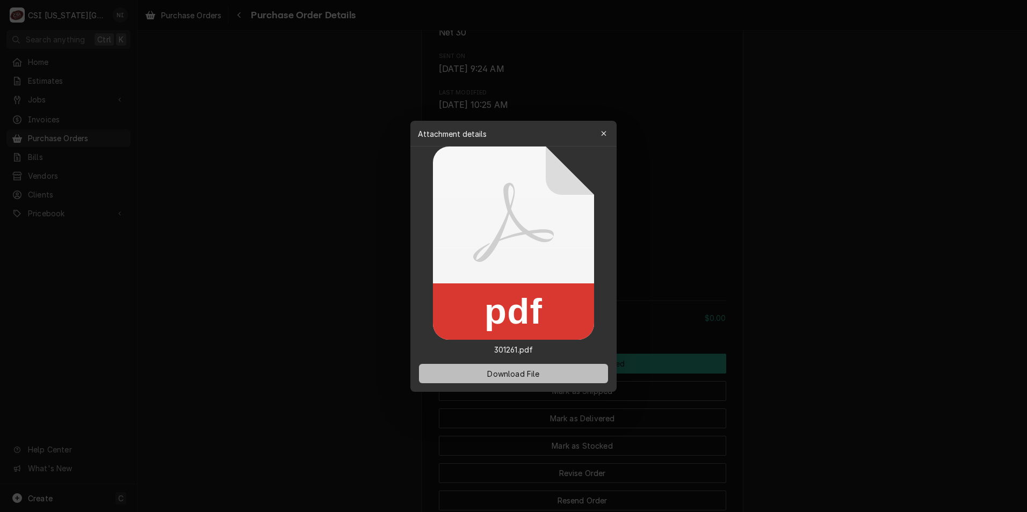
click at [528, 374] on span "Download File" at bounding box center [513, 373] width 56 height 11
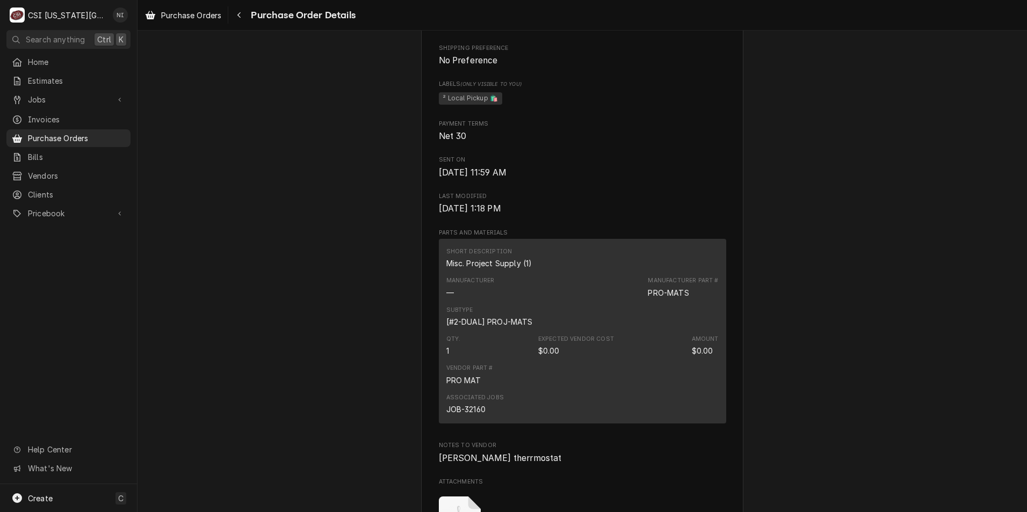
scroll to position [591, 0]
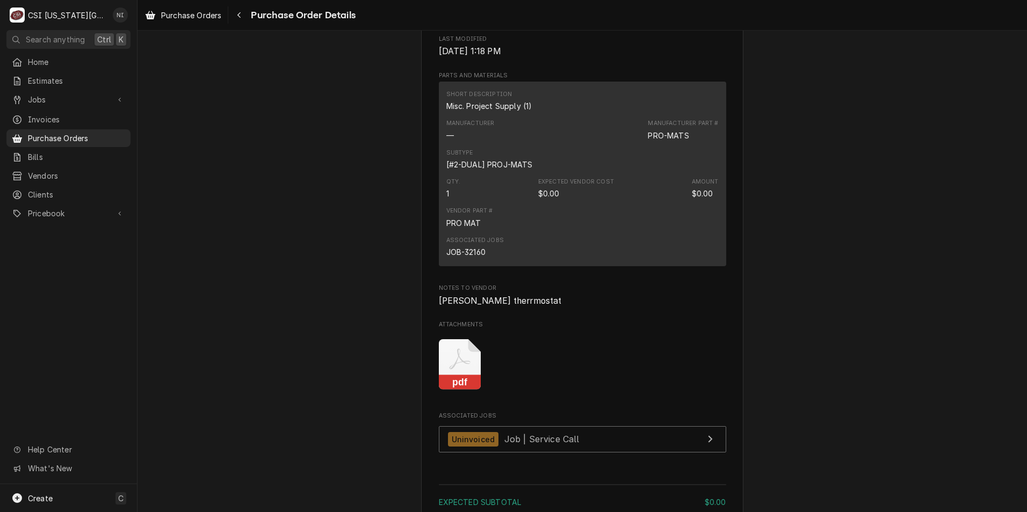
click at [470, 390] on icon "Attachments" at bounding box center [460, 364] width 42 height 51
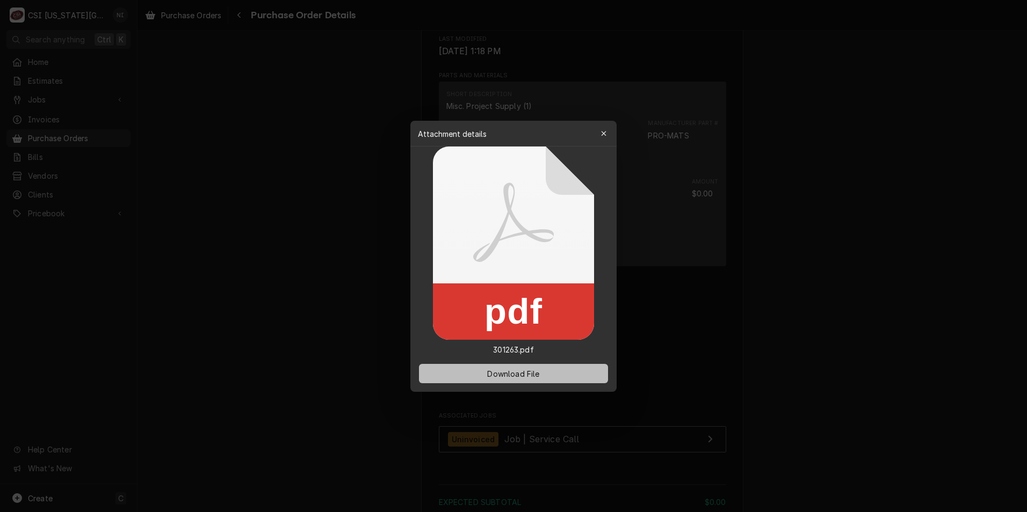
click at [511, 370] on span "Download File" at bounding box center [513, 373] width 56 height 11
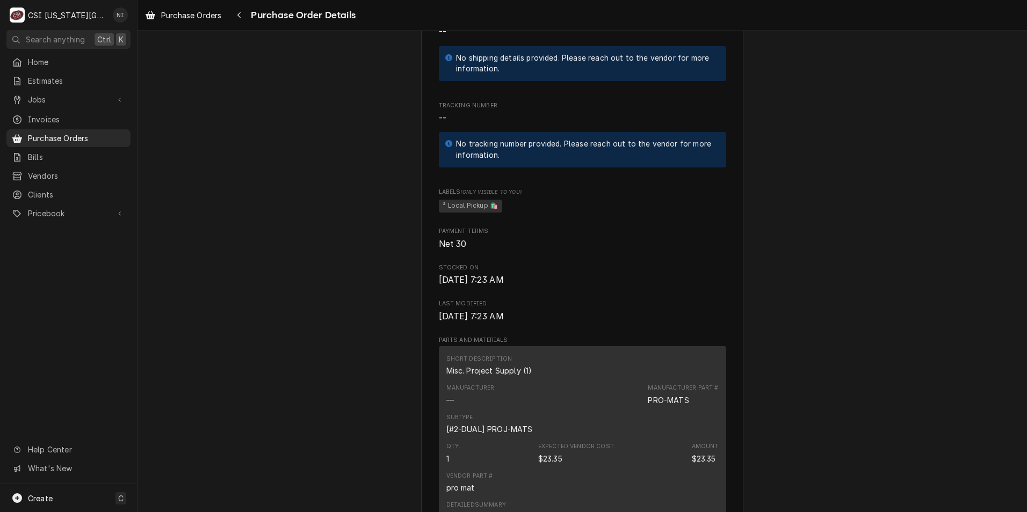
scroll to position [806, 0]
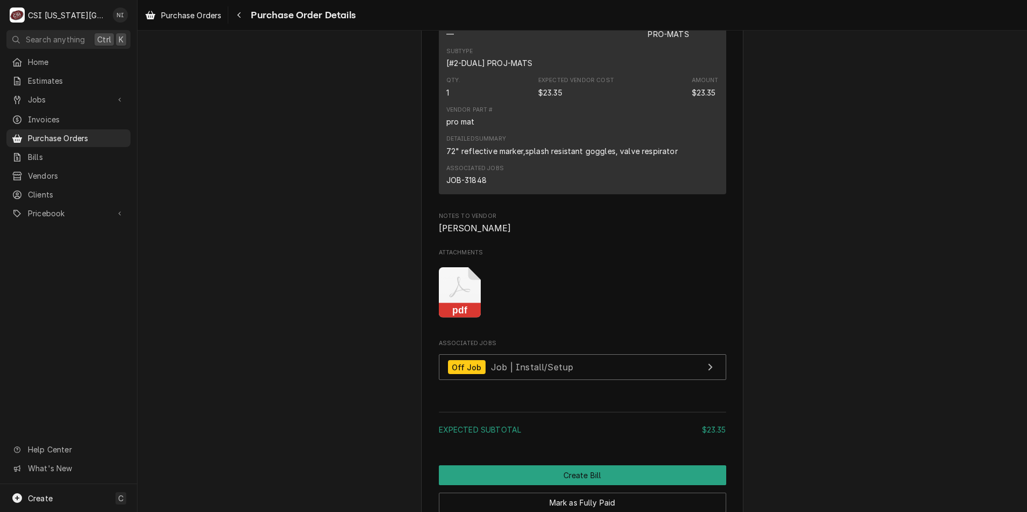
click at [462, 319] on icon "Attachments" at bounding box center [460, 292] width 42 height 51
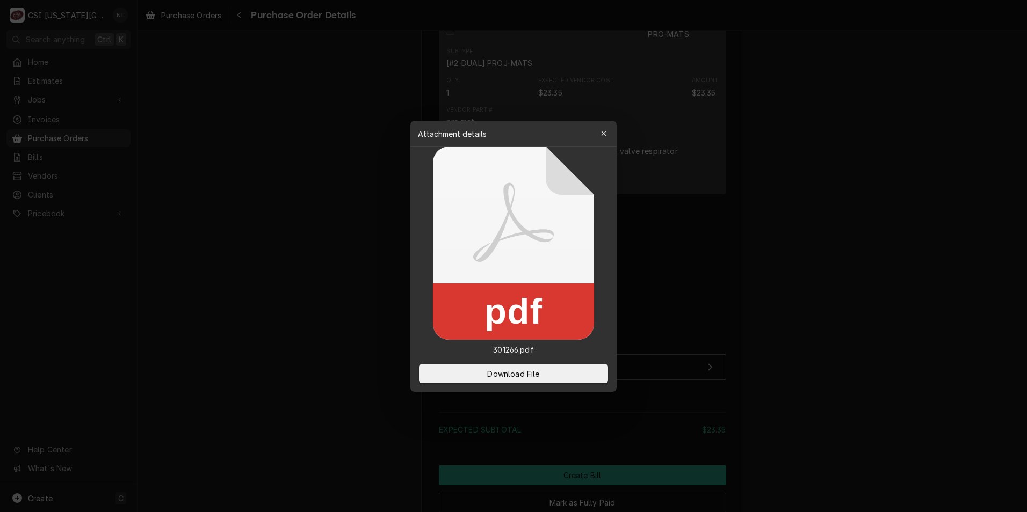
click at [499, 364] on div "Download File" at bounding box center [513, 374] width 206 height 37
click at [496, 372] on span "Download File" at bounding box center [513, 373] width 56 height 11
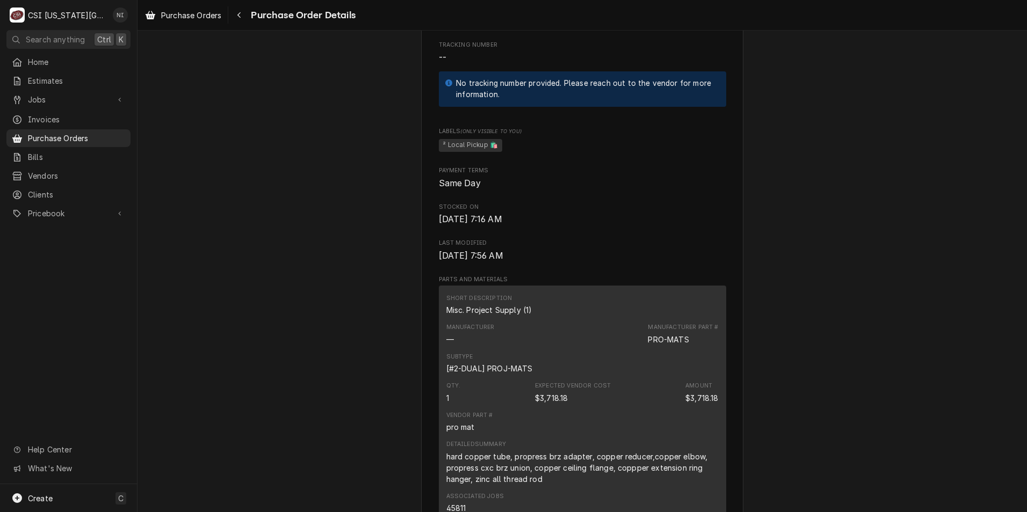
scroll to position [698, 0]
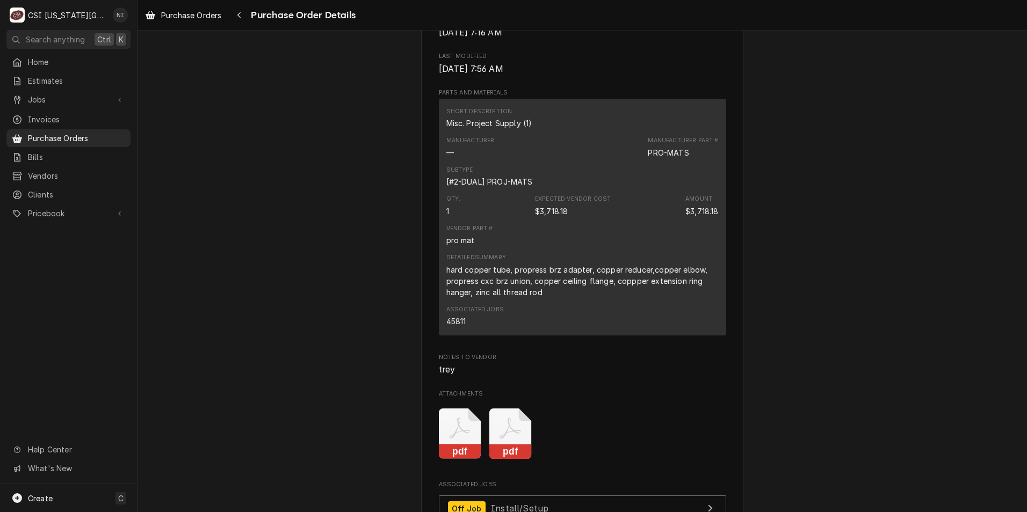
click at [460, 460] on icon "Attachments" at bounding box center [460, 434] width 42 height 51
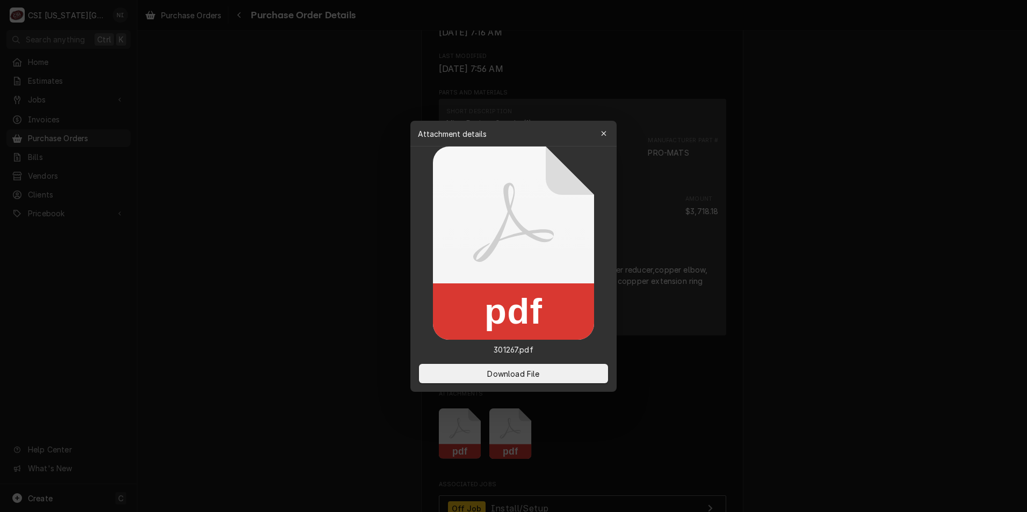
click at [610, 132] on button "button" at bounding box center [603, 133] width 17 height 17
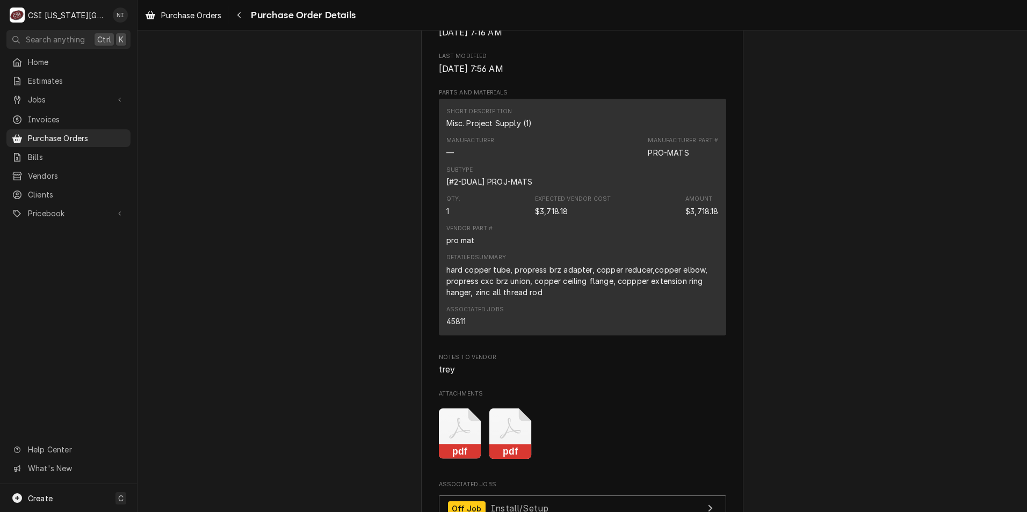
click at [481, 460] on icon "Attachments" at bounding box center [460, 434] width 42 height 51
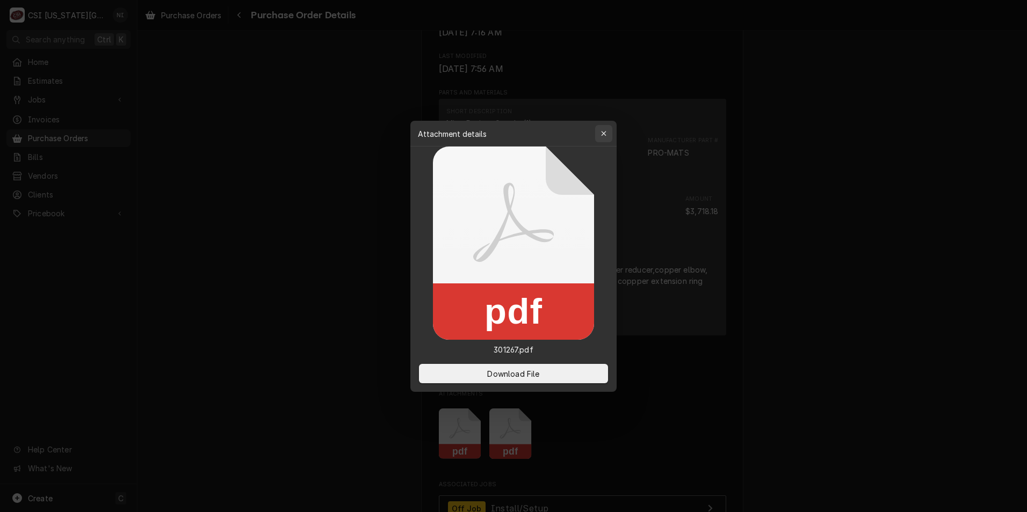
click at [604, 128] on div "button" at bounding box center [603, 133] width 11 height 11
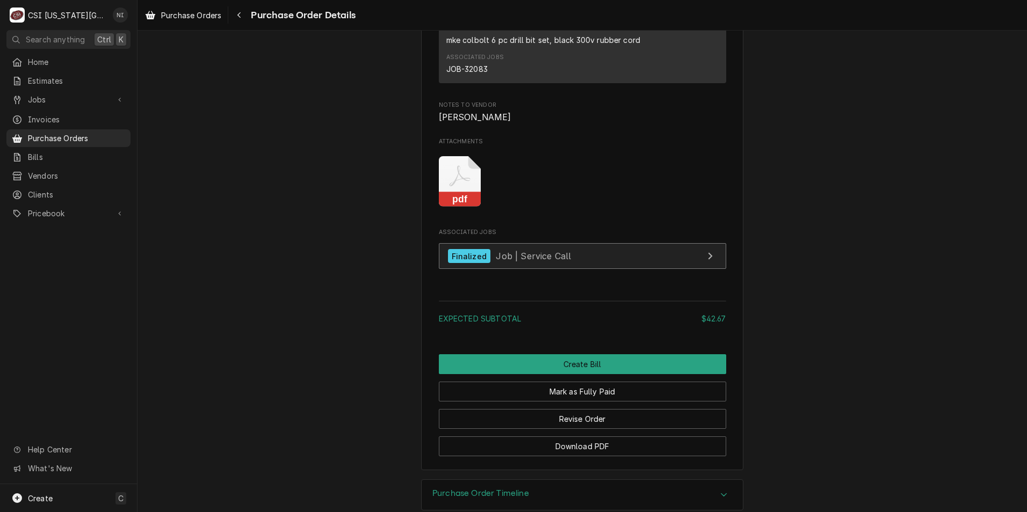
scroll to position [980, 0]
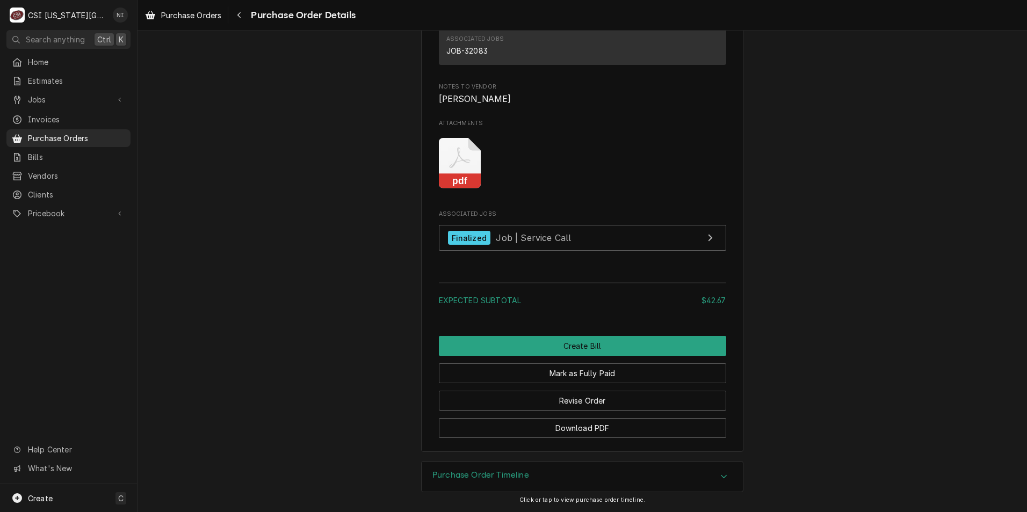
click at [454, 164] on icon "Attachments" at bounding box center [460, 163] width 42 height 51
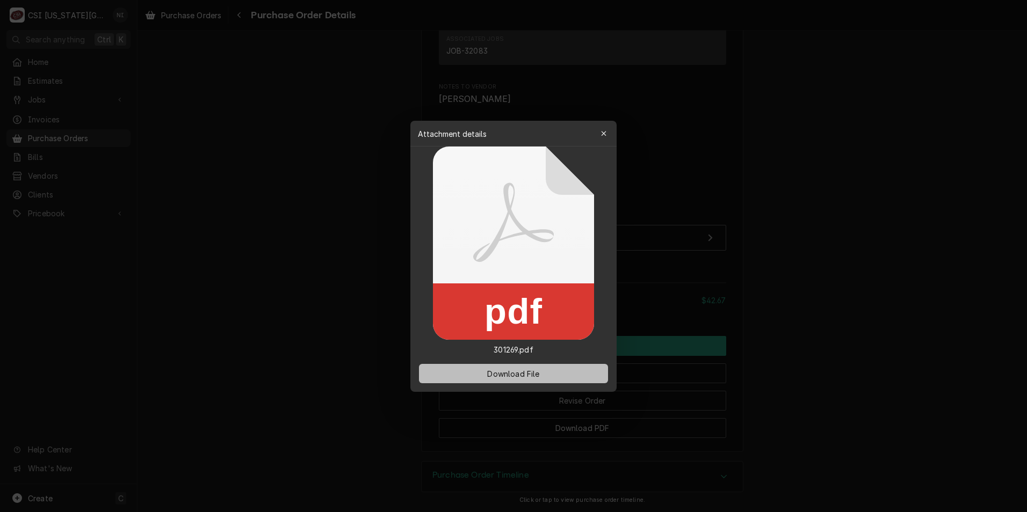
click at [505, 379] on span "Download File" at bounding box center [513, 373] width 56 height 11
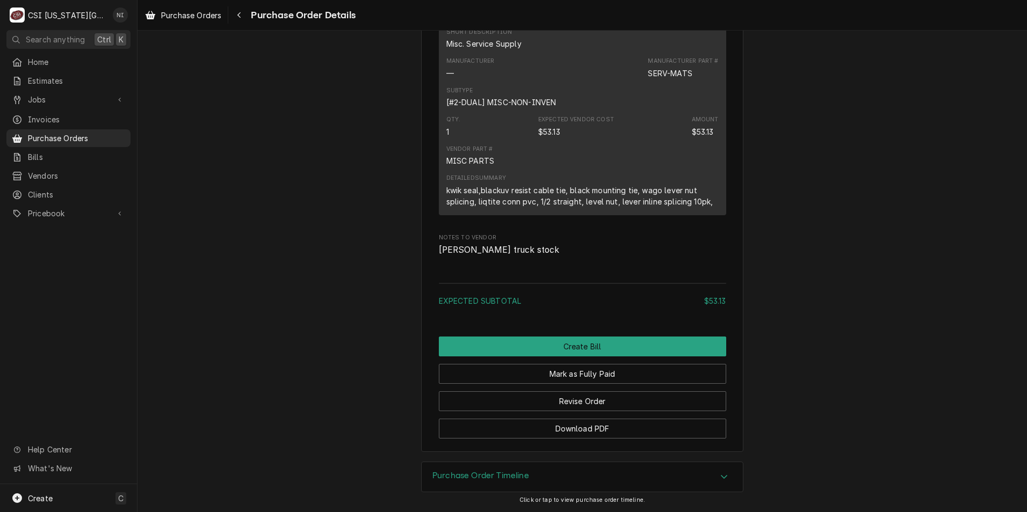
scroll to position [806, 0]
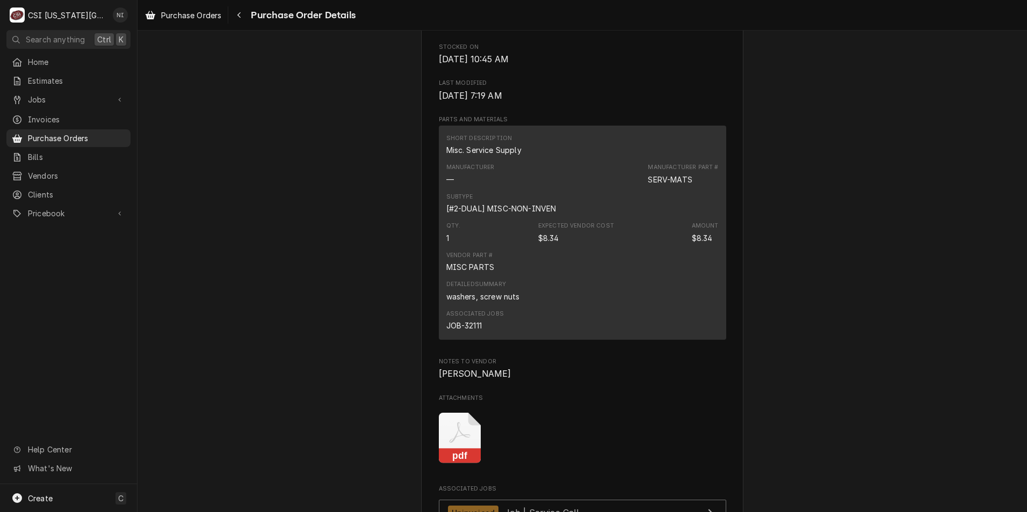
scroll to position [698, 0]
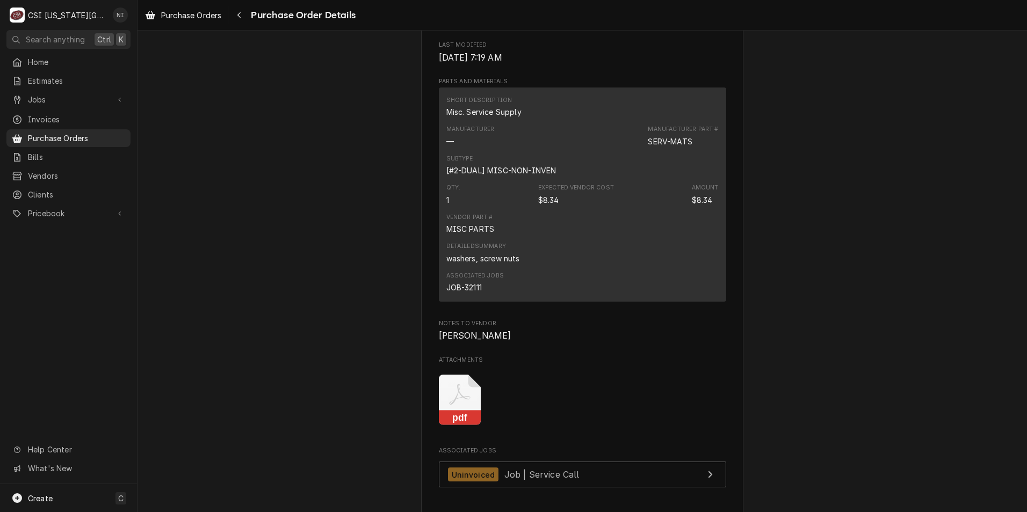
click at [452, 426] on rect "Attachments" at bounding box center [460, 418] width 42 height 15
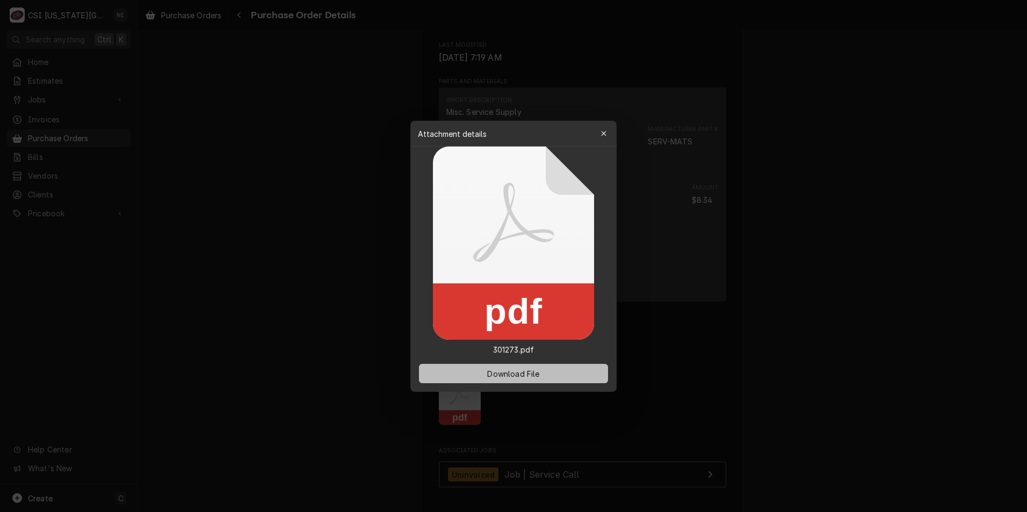
click at [544, 371] on button "Download File" at bounding box center [513, 373] width 189 height 19
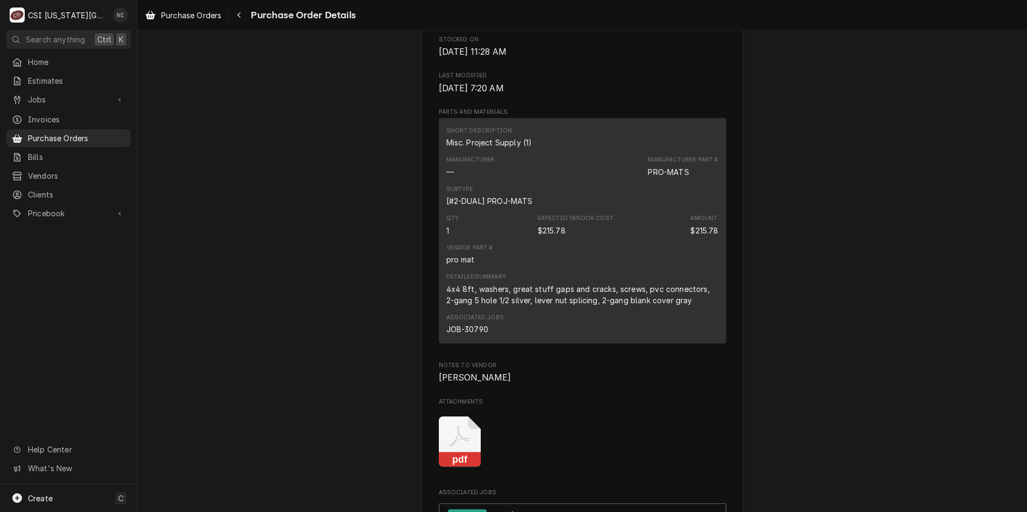
scroll to position [859, 0]
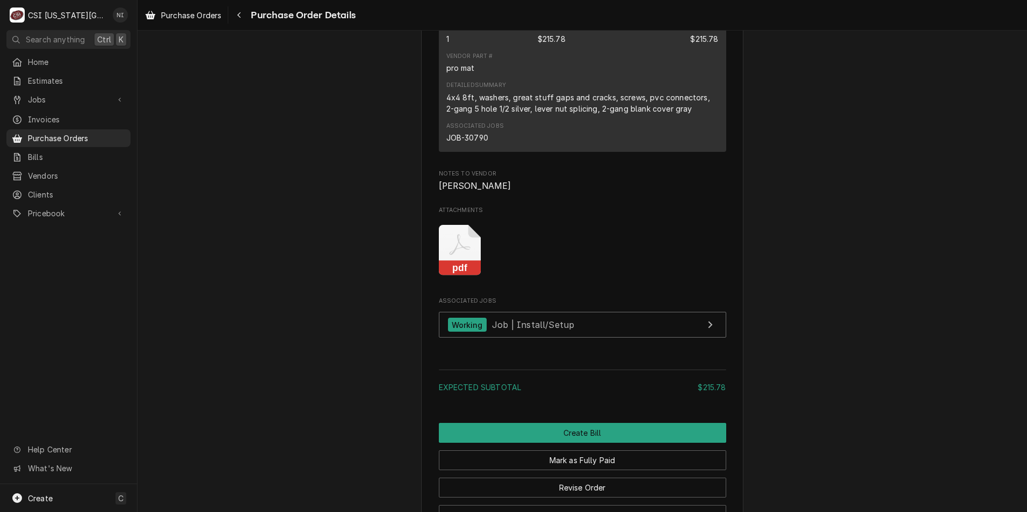
click at [458, 276] on icon "Attachments" at bounding box center [460, 250] width 42 height 51
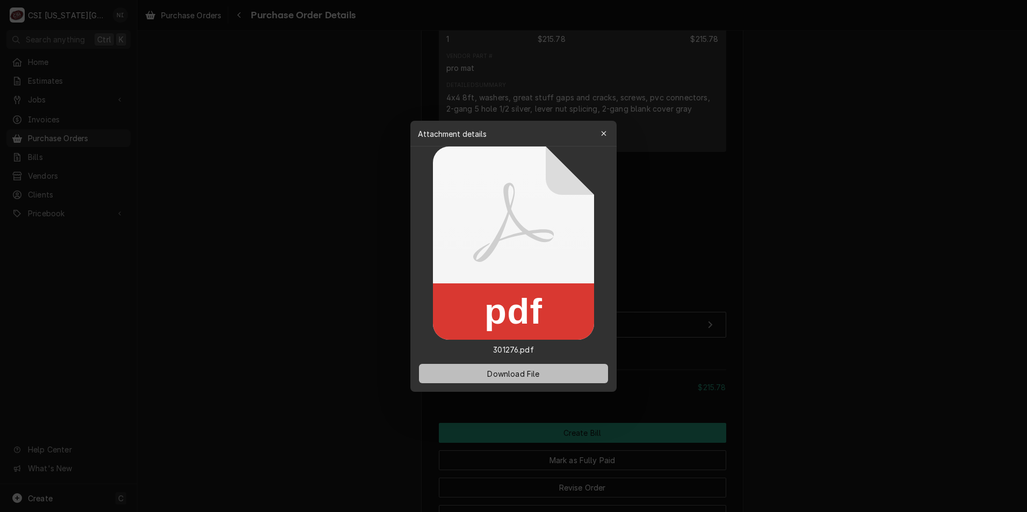
click at [501, 373] on span "Download File" at bounding box center [513, 373] width 56 height 11
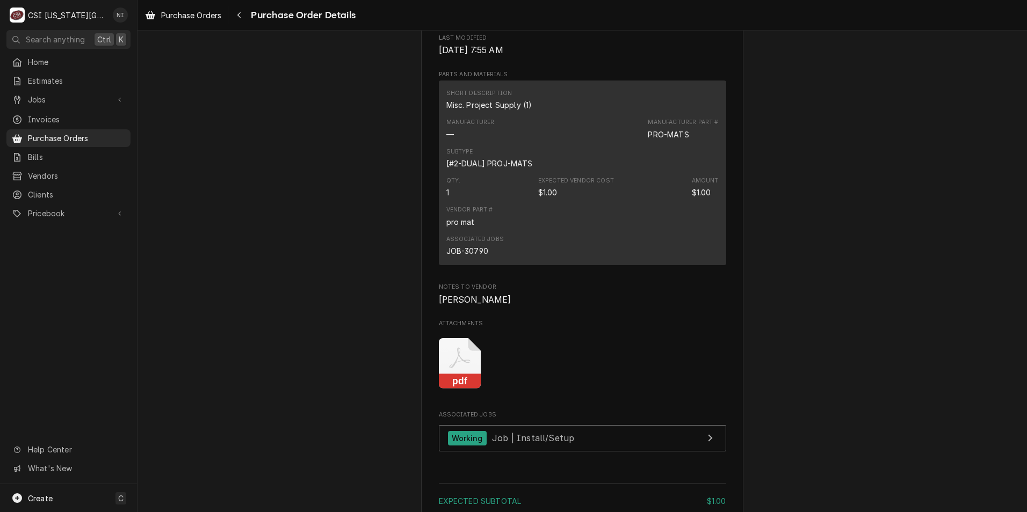
scroll to position [859, 0]
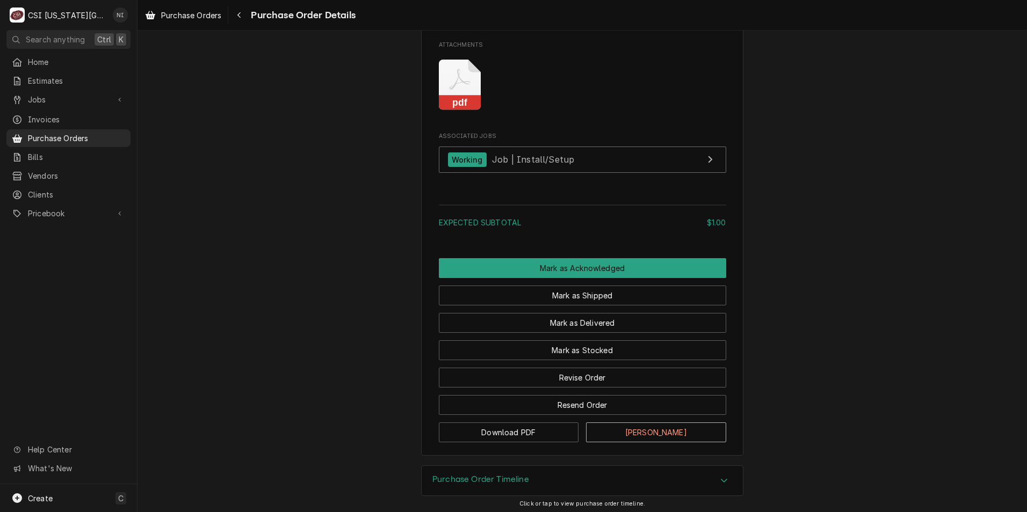
click at [466, 111] on icon "Attachments" at bounding box center [460, 85] width 42 height 51
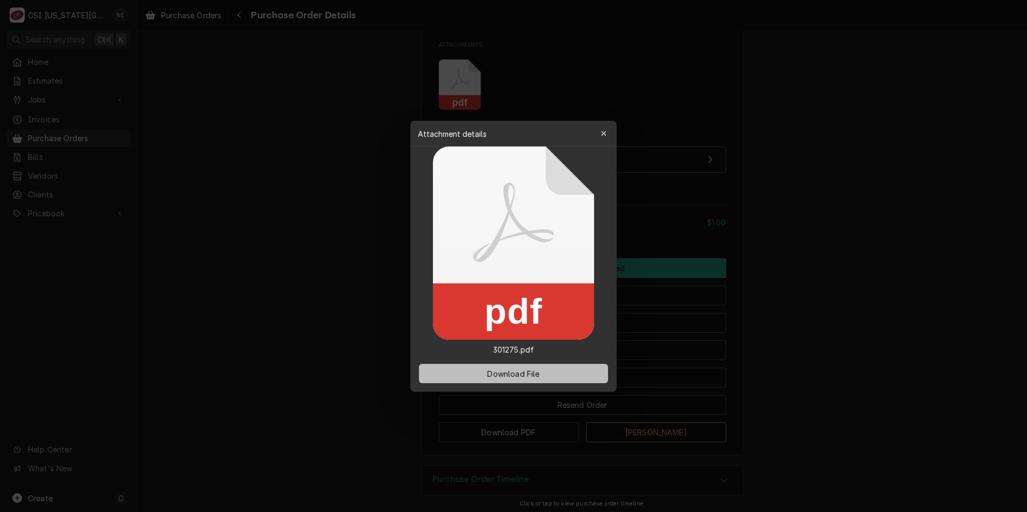
click at [496, 375] on span "Download File" at bounding box center [513, 373] width 56 height 11
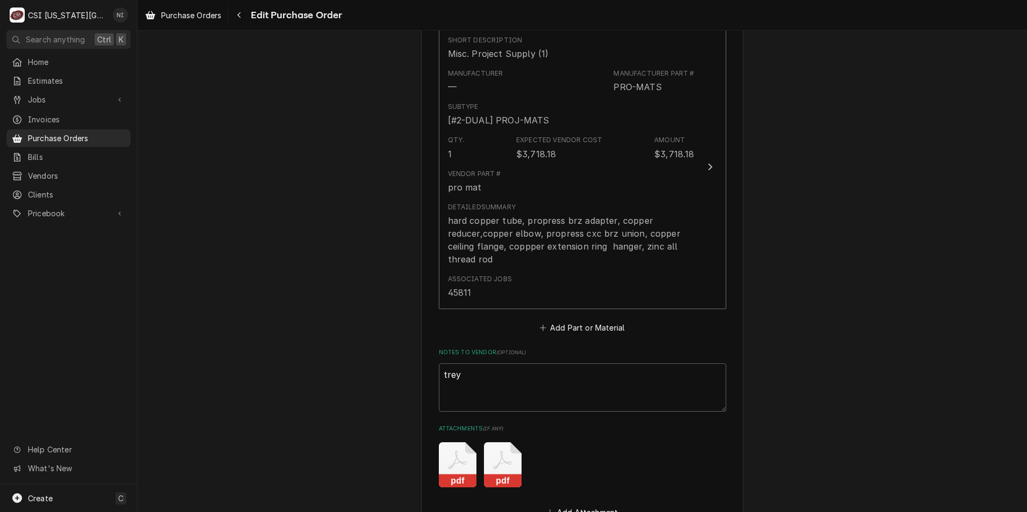
scroll to position [464, 0]
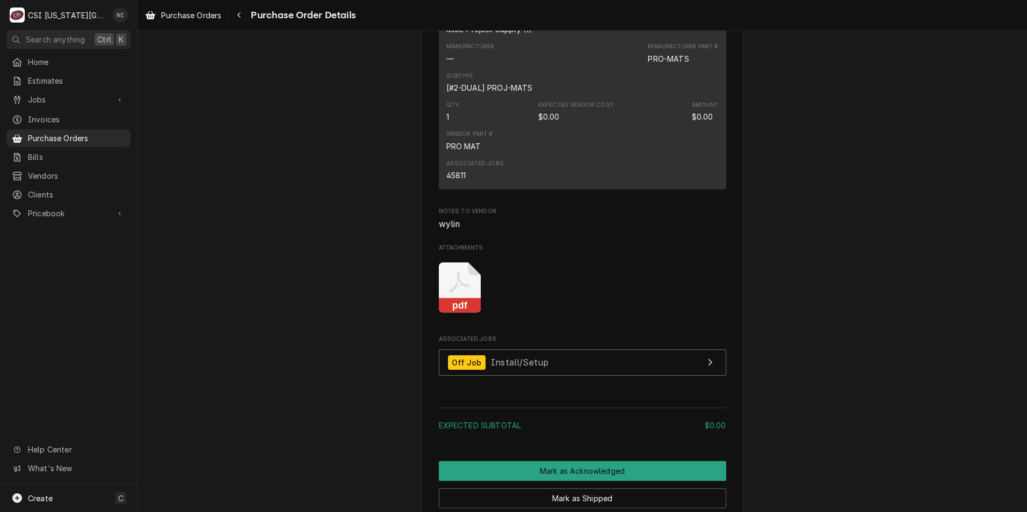
scroll to position [855, 0]
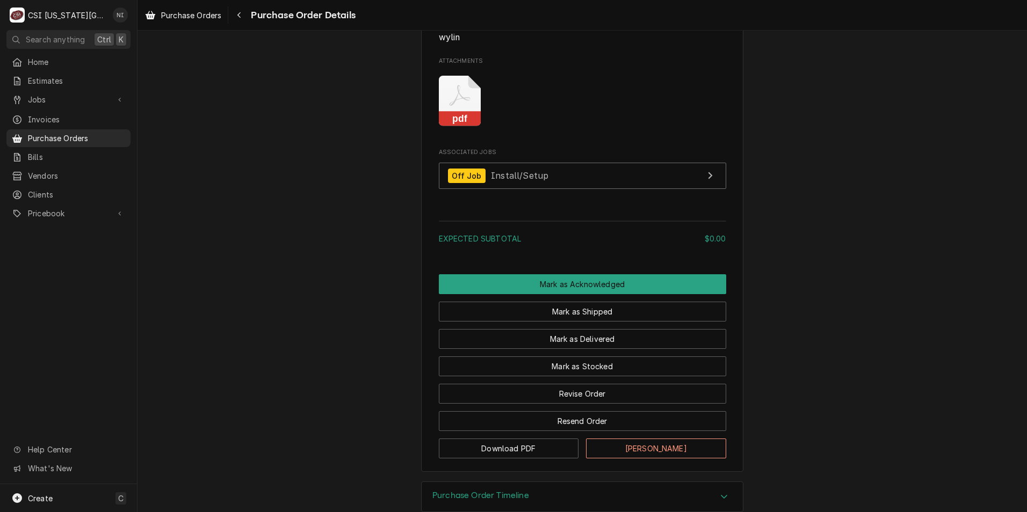
click at [461, 127] on icon "Attachments" at bounding box center [460, 101] width 42 height 51
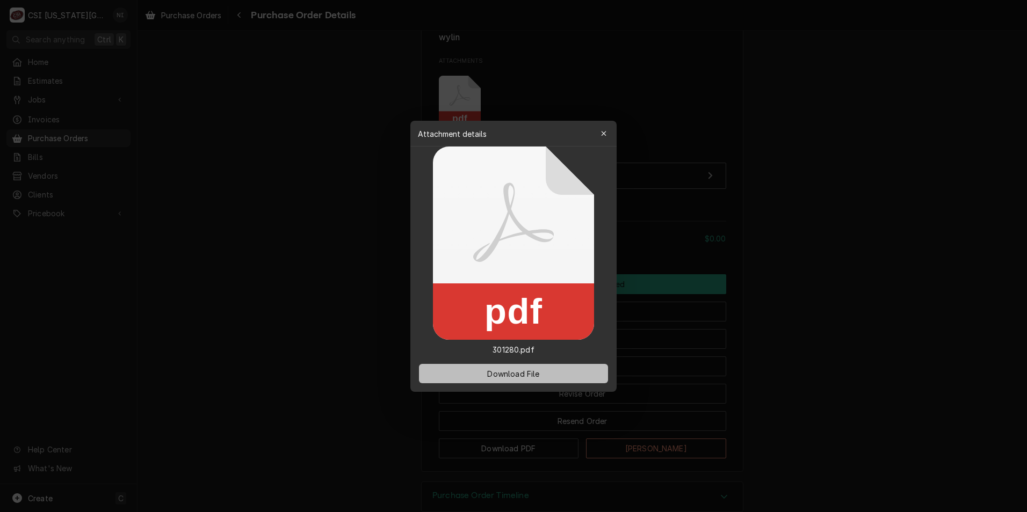
click at [494, 373] on span "Download File" at bounding box center [513, 373] width 56 height 11
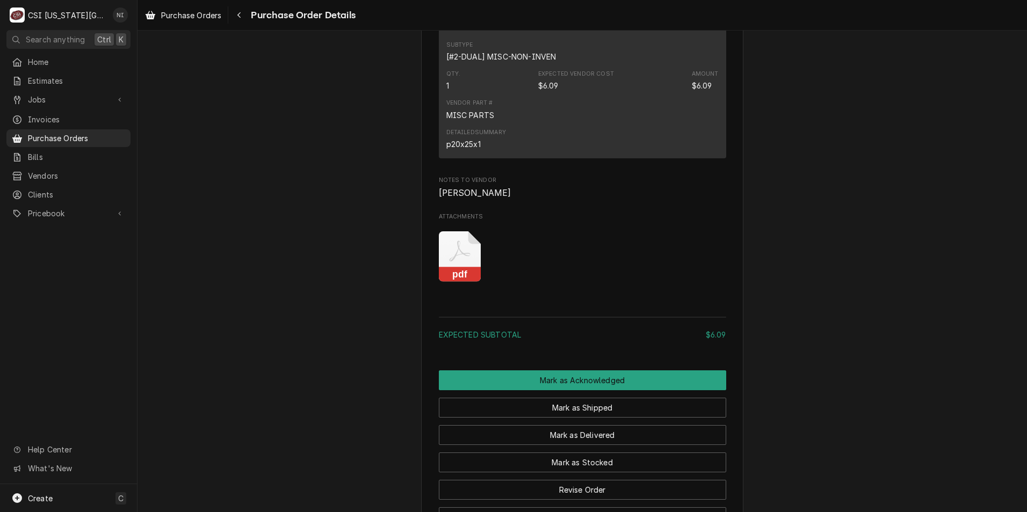
scroll to position [806, 0]
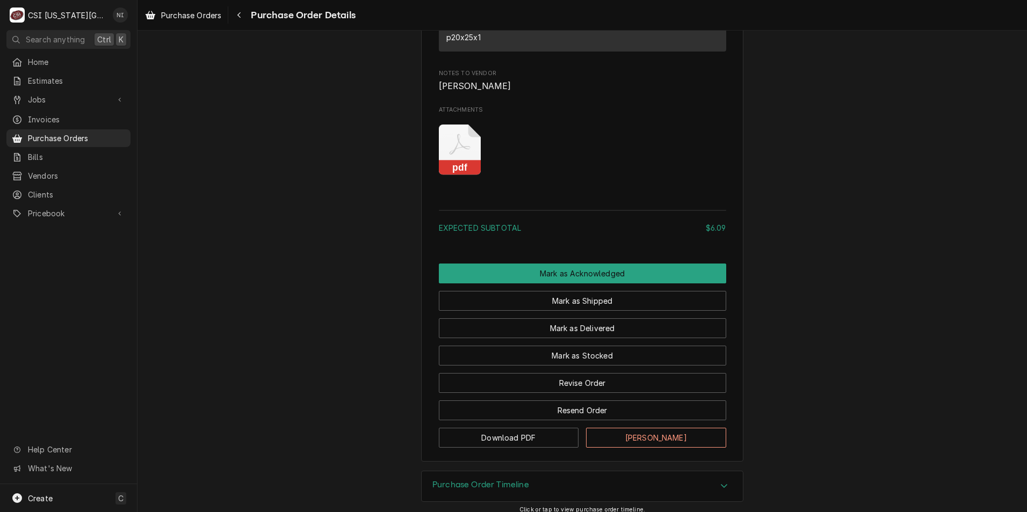
click at [454, 176] on icon "Attachments" at bounding box center [460, 150] width 42 height 51
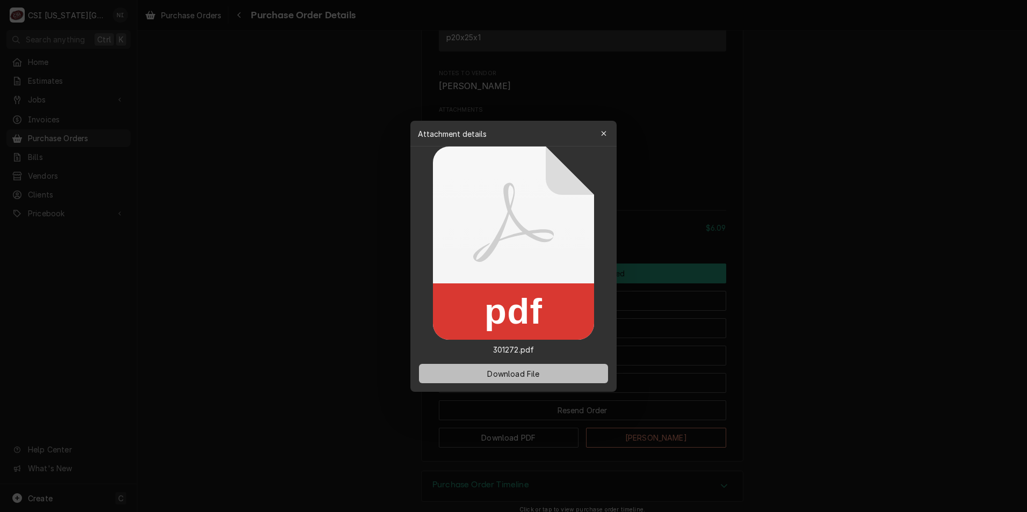
click at [523, 373] on span "Download File" at bounding box center [513, 373] width 56 height 11
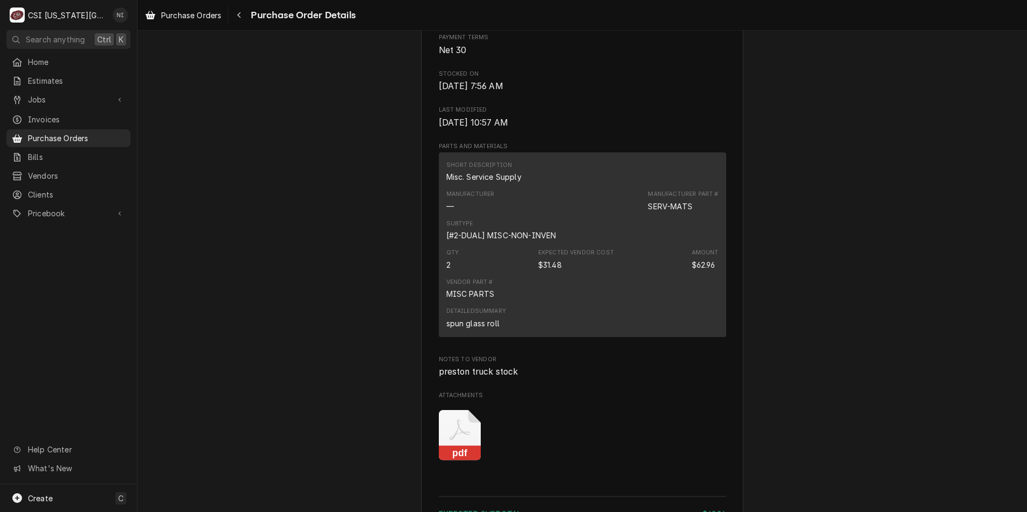
scroll to position [698, 0]
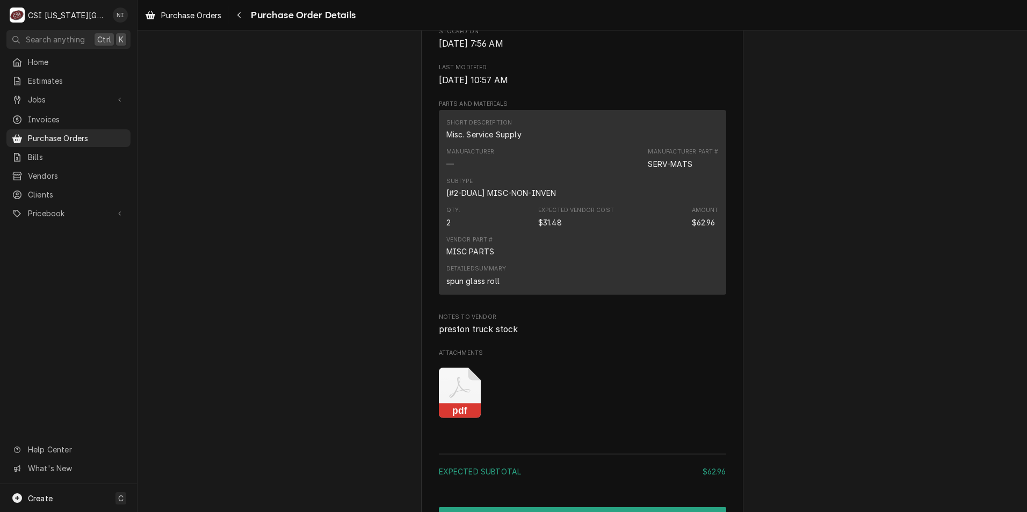
click at [457, 419] on icon "Attachments" at bounding box center [460, 393] width 42 height 51
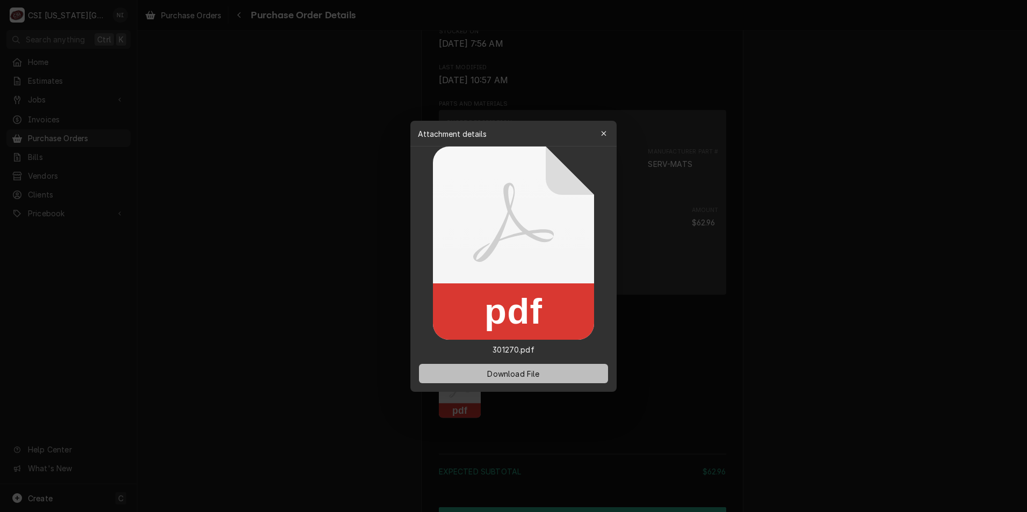
click at [517, 370] on span "Download File" at bounding box center [513, 373] width 56 height 11
